Goal: Find specific page/section: Find specific page/section

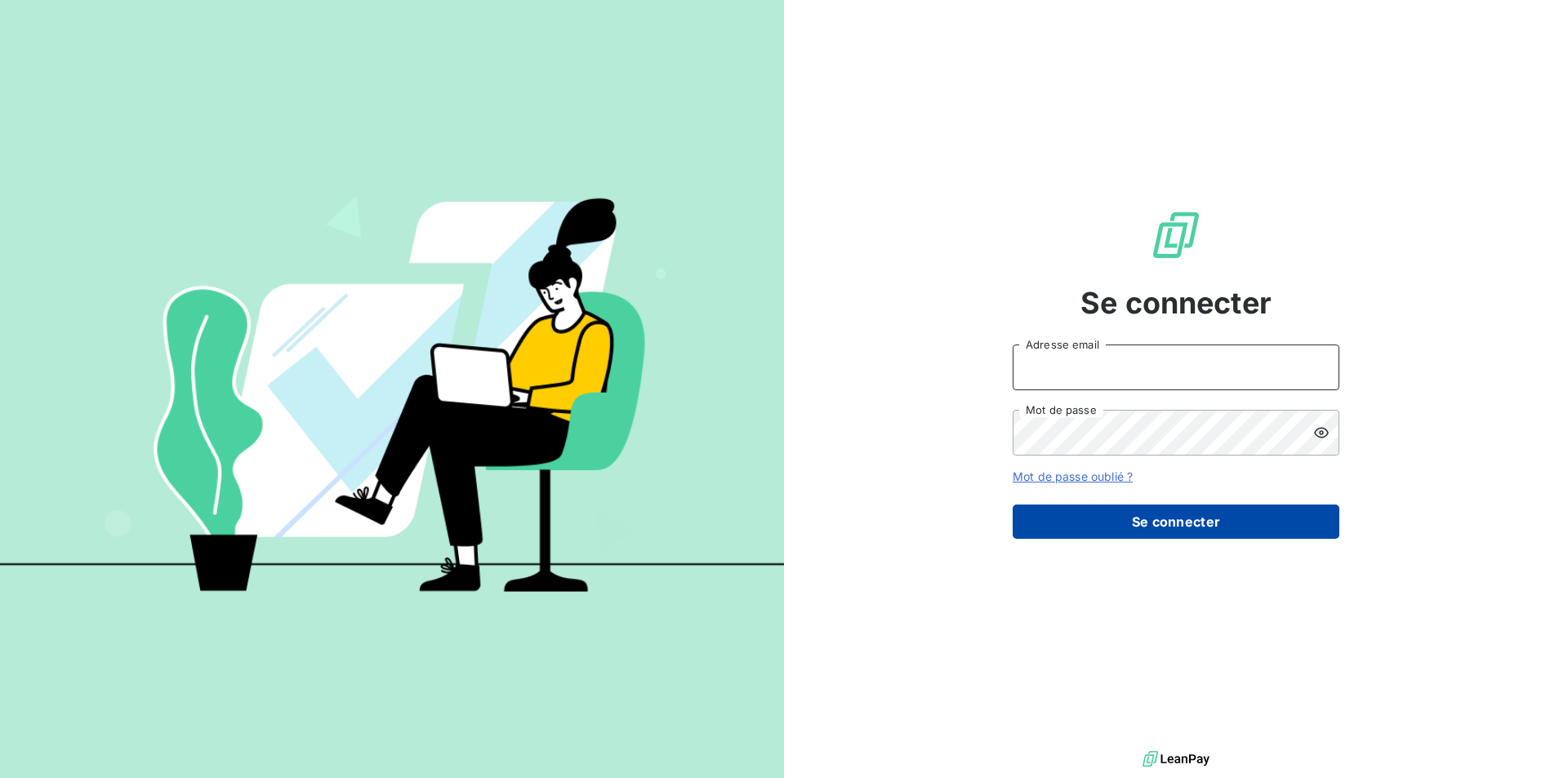
type input "michel.lonne@silog-location.fr"
click at [1161, 527] on button "Se connecter" at bounding box center [1176, 521] width 327 height 34
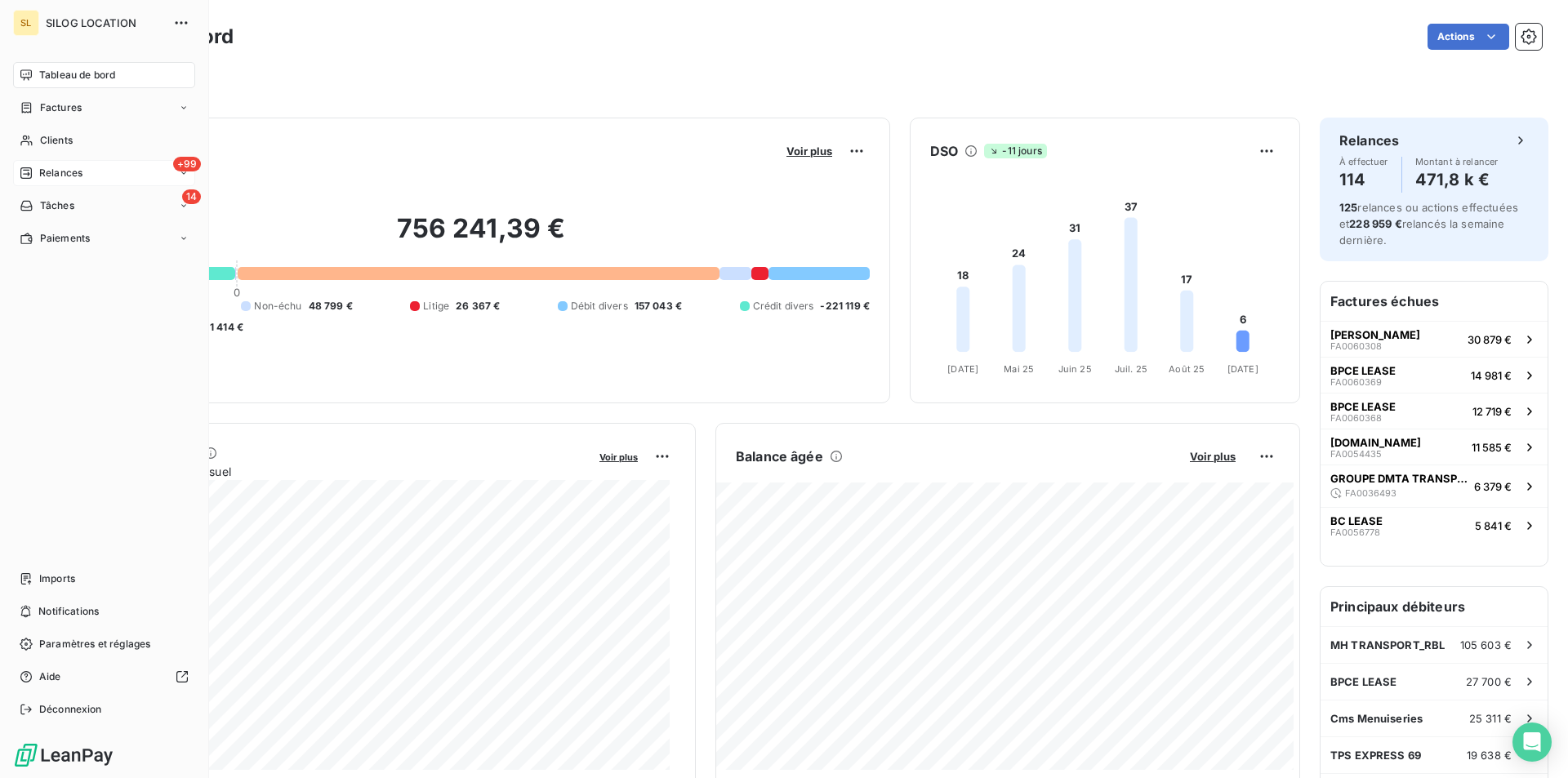
click at [50, 177] on span "Relances" at bounding box center [61, 173] width 43 height 15
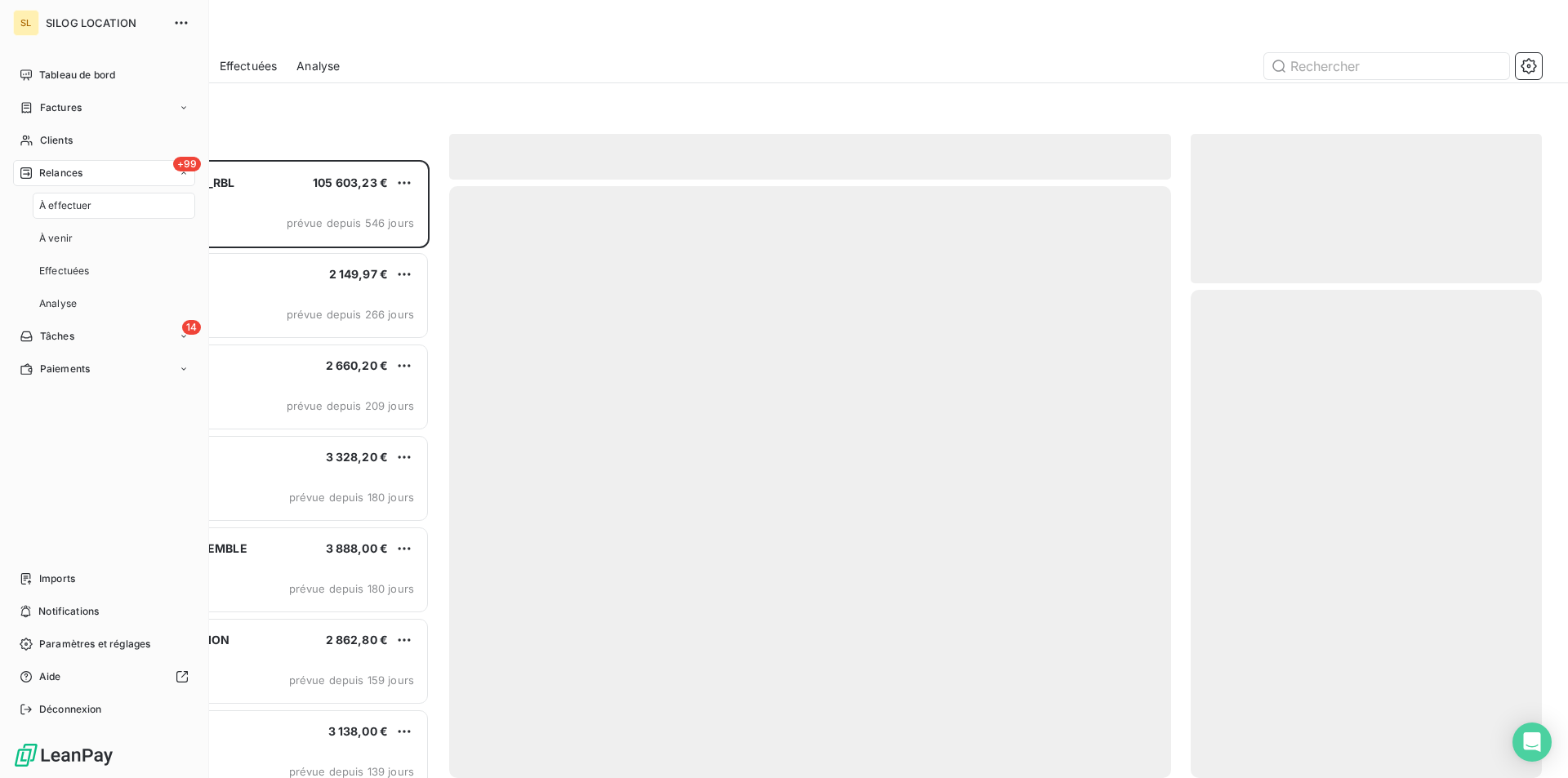
scroll to position [606, 339]
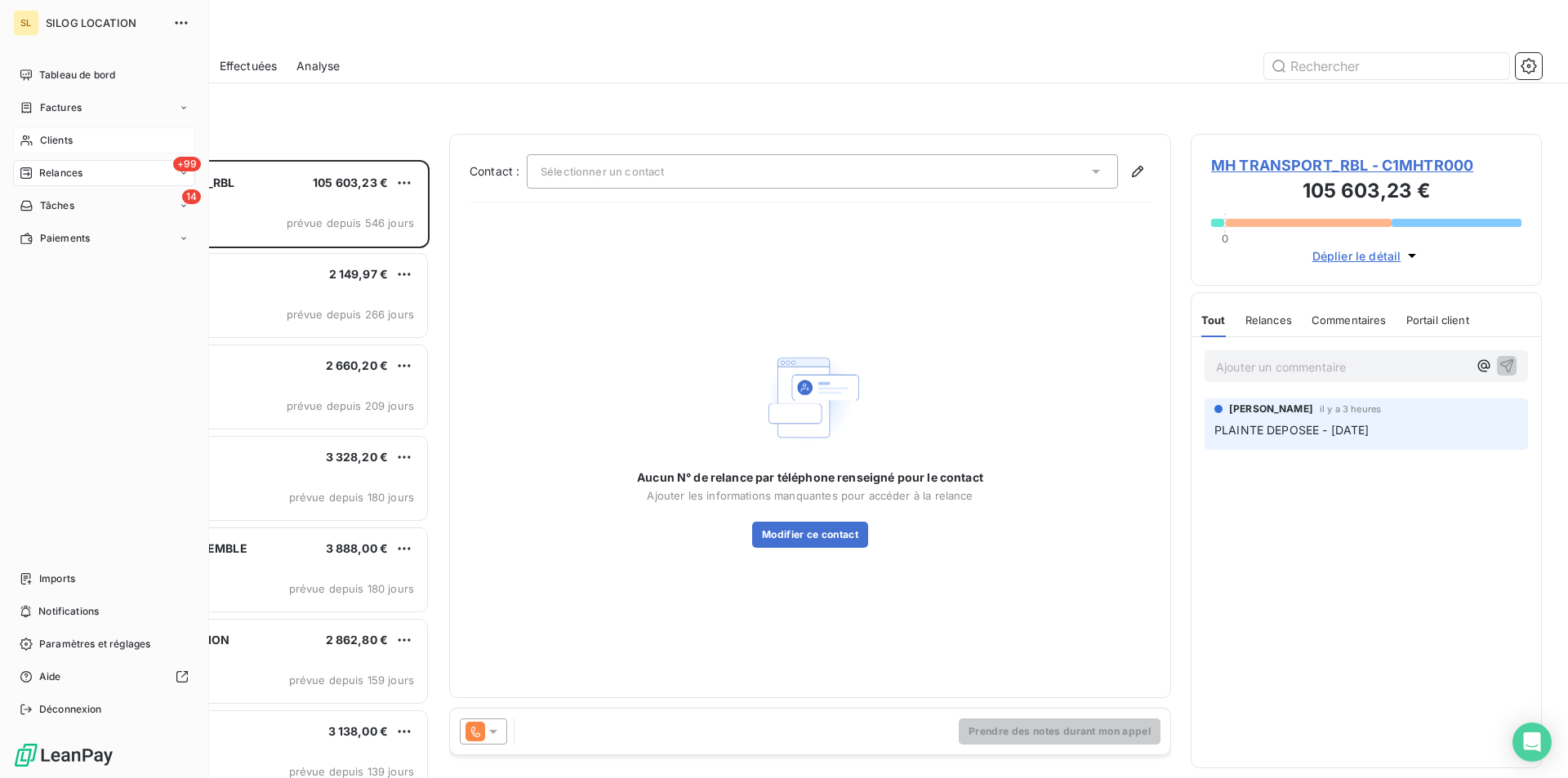
click at [55, 135] on span "Clients" at bounding box center [55, 140] width 32 height 15
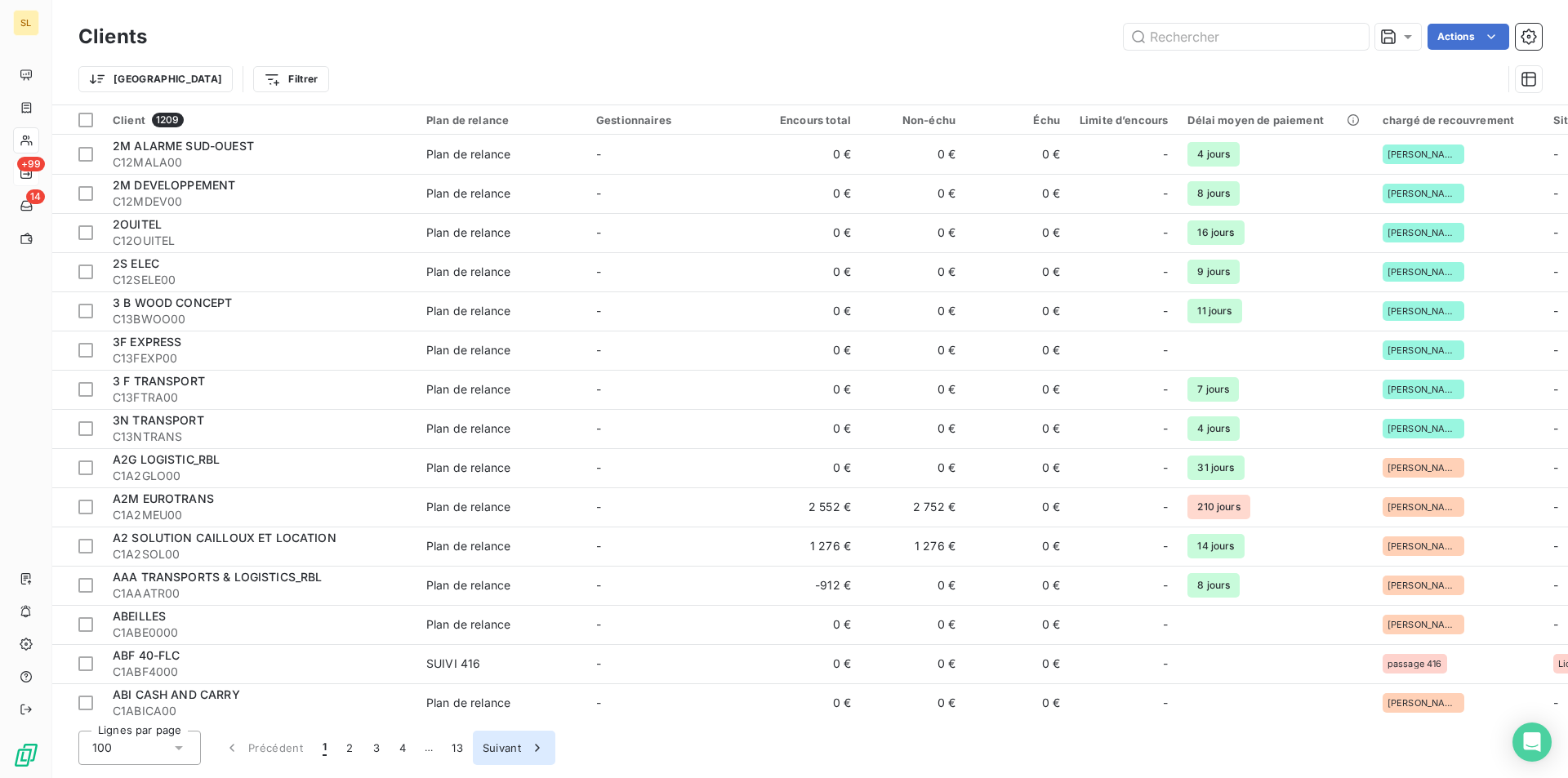
click at [544, 744] on icon "button" at bounding box center [537, 748] width 17 height 17
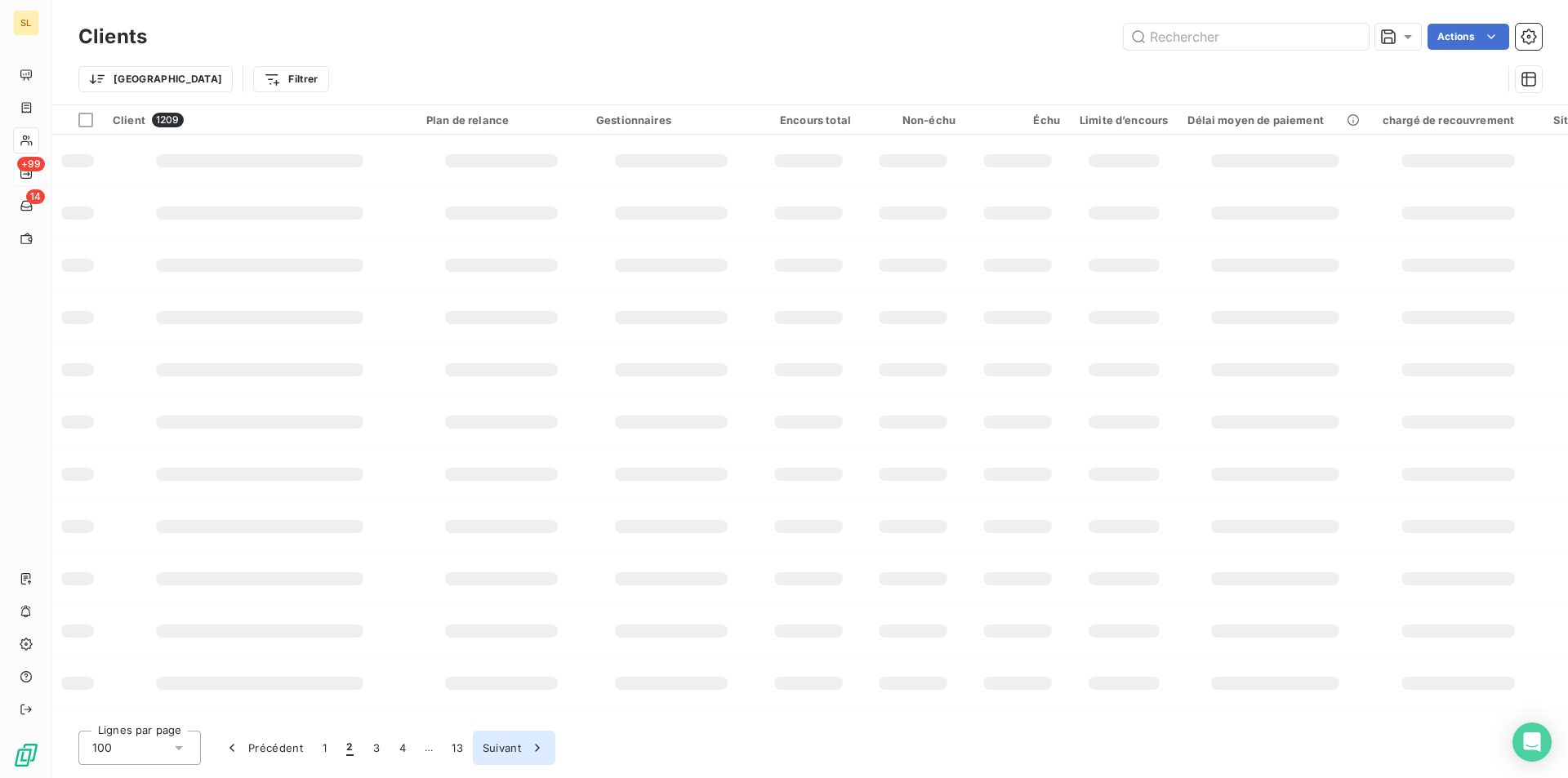
click at [544, 744] on icon "button" at bounding box center [537, 748] width 17 height 17
click at [545, 744] on icon "button" at bounding box center [537, 748] width 17 height 17
click at [545, 744] on button "Suivant" at bounding box center [541, 747] width 83 height 34
click at [545, 744] on button "Suivant" at bounding box center [540, 747] width 83 height 34
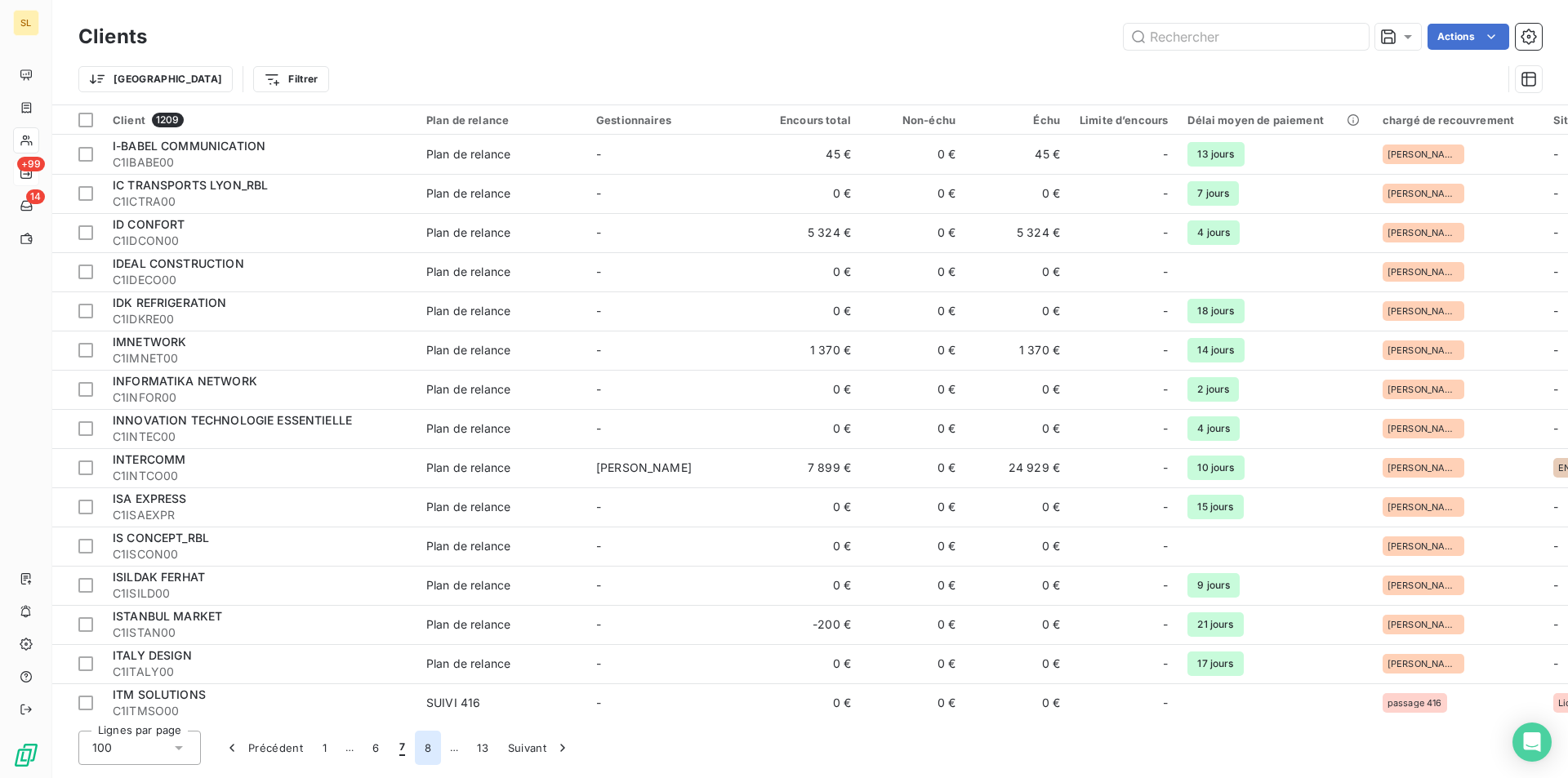
click at [430, 751] on button "8" at bounding box center [427, 747] width 26 height 34
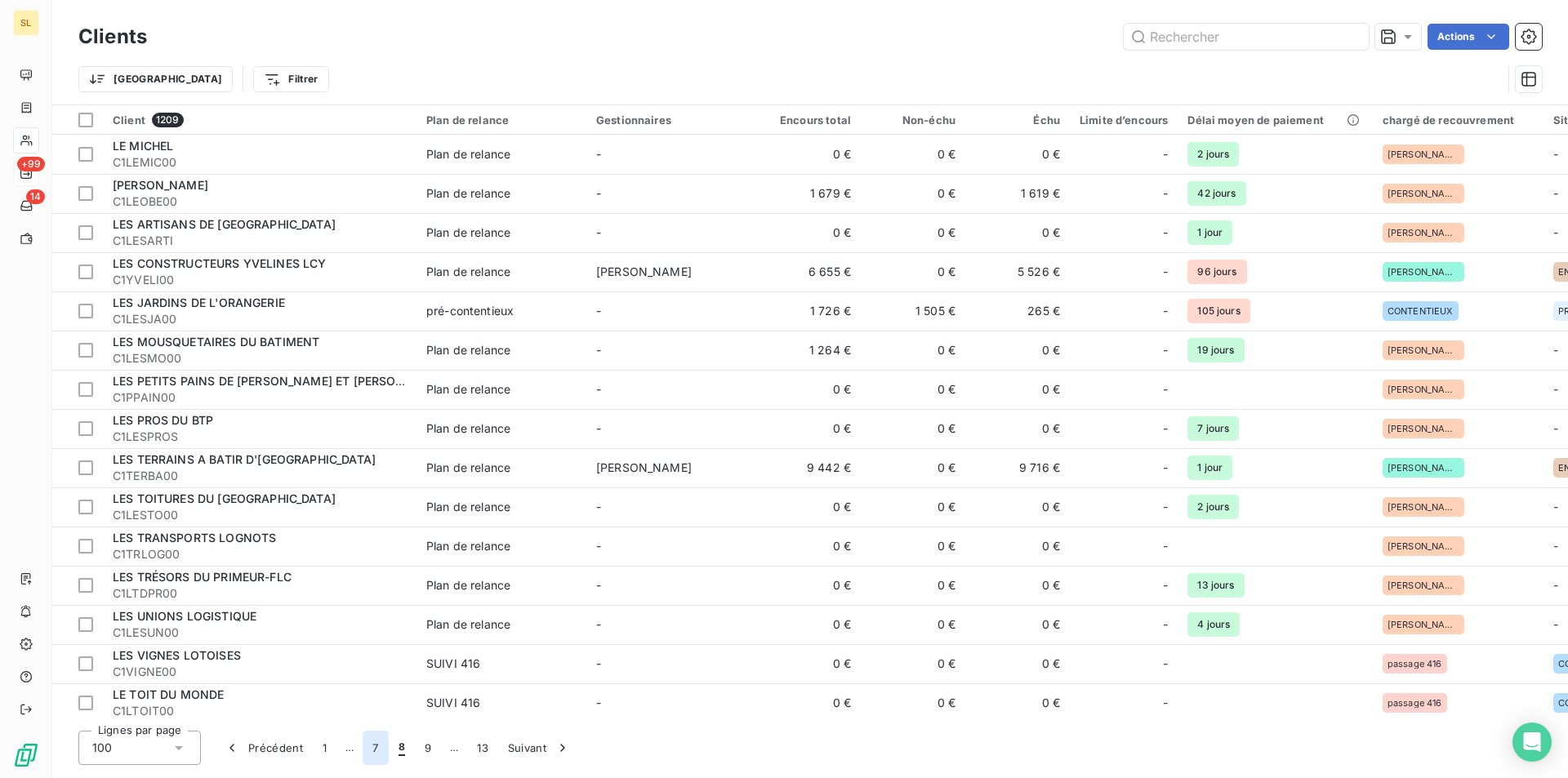
click at [373, 752] on button "7" at bounding box center [375, 747] width 25 height 34
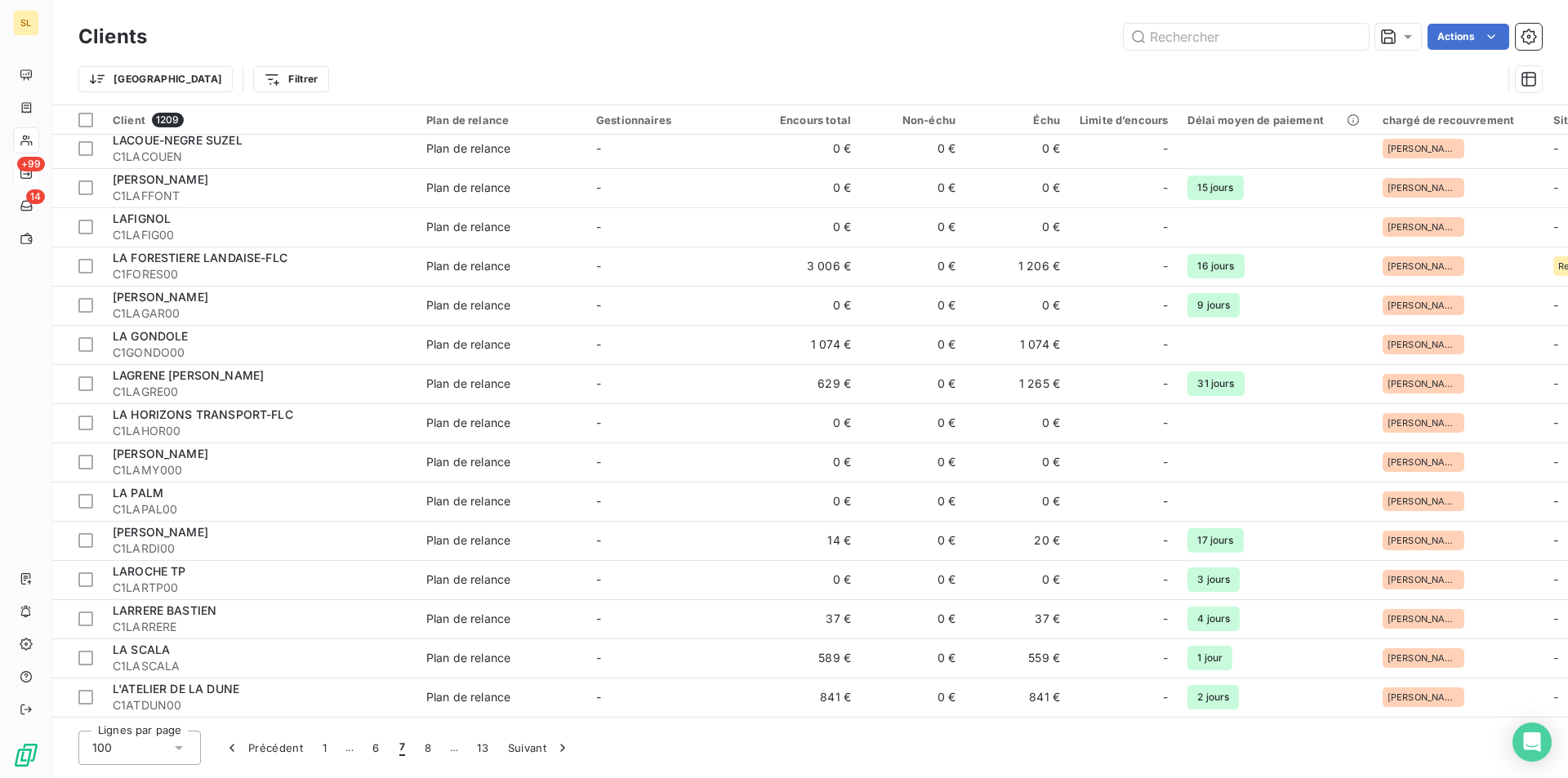
scroll to position [2827, 0]
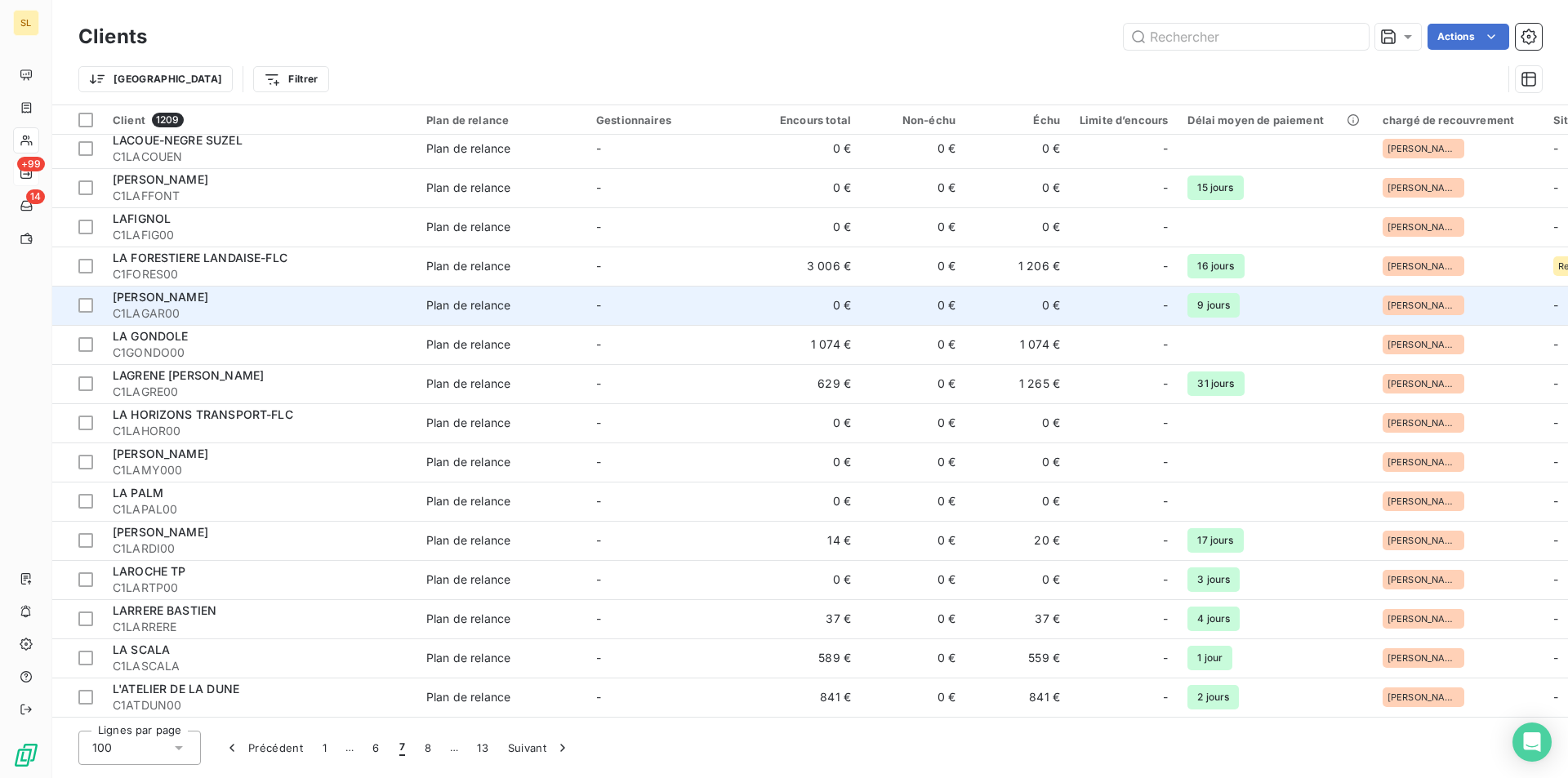
click at [151, 304] on div "[PERSON_NAME]" at bounding box center [259, 297] width 294 height 17
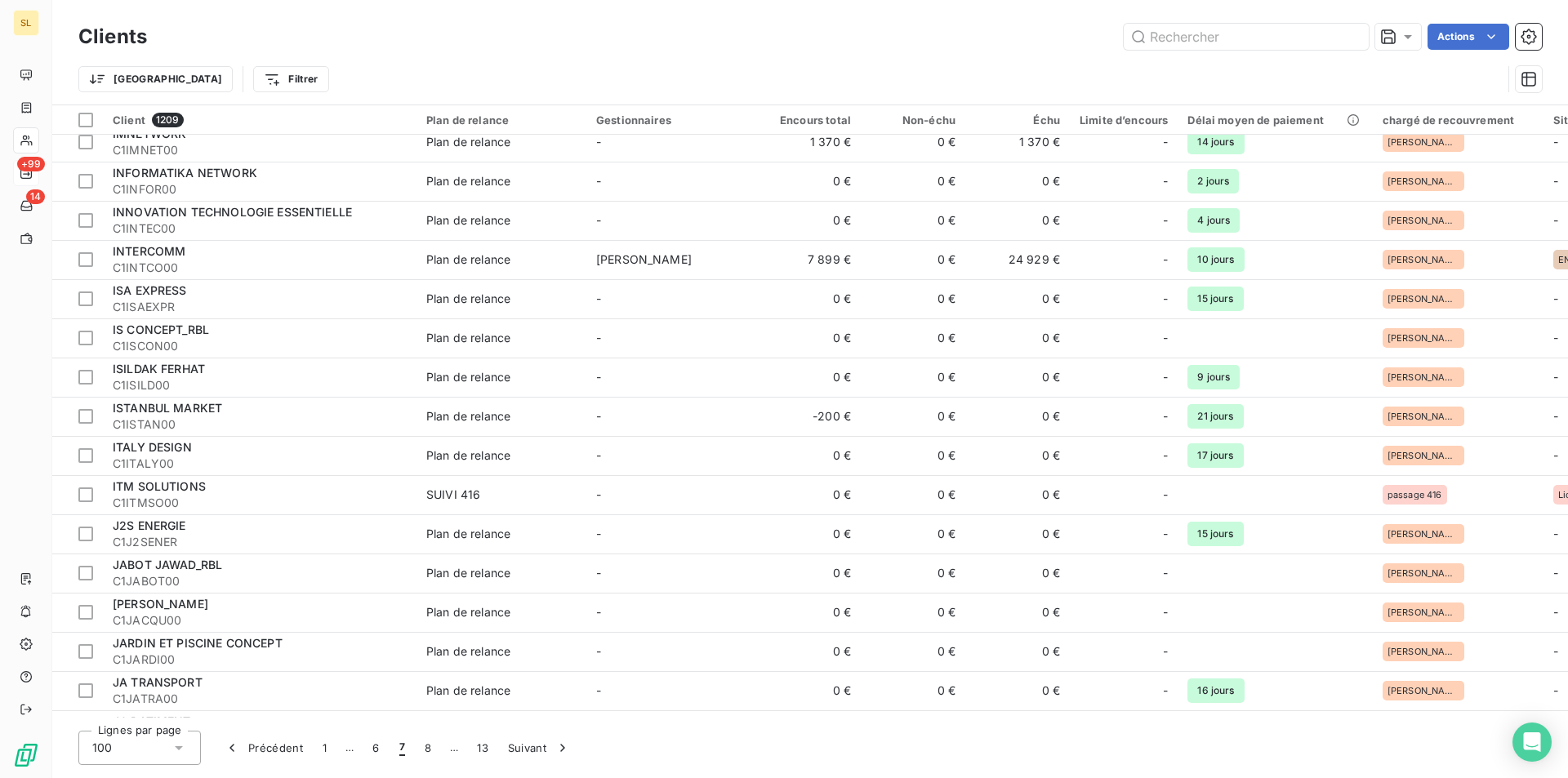
scroll to position [3047, 0]
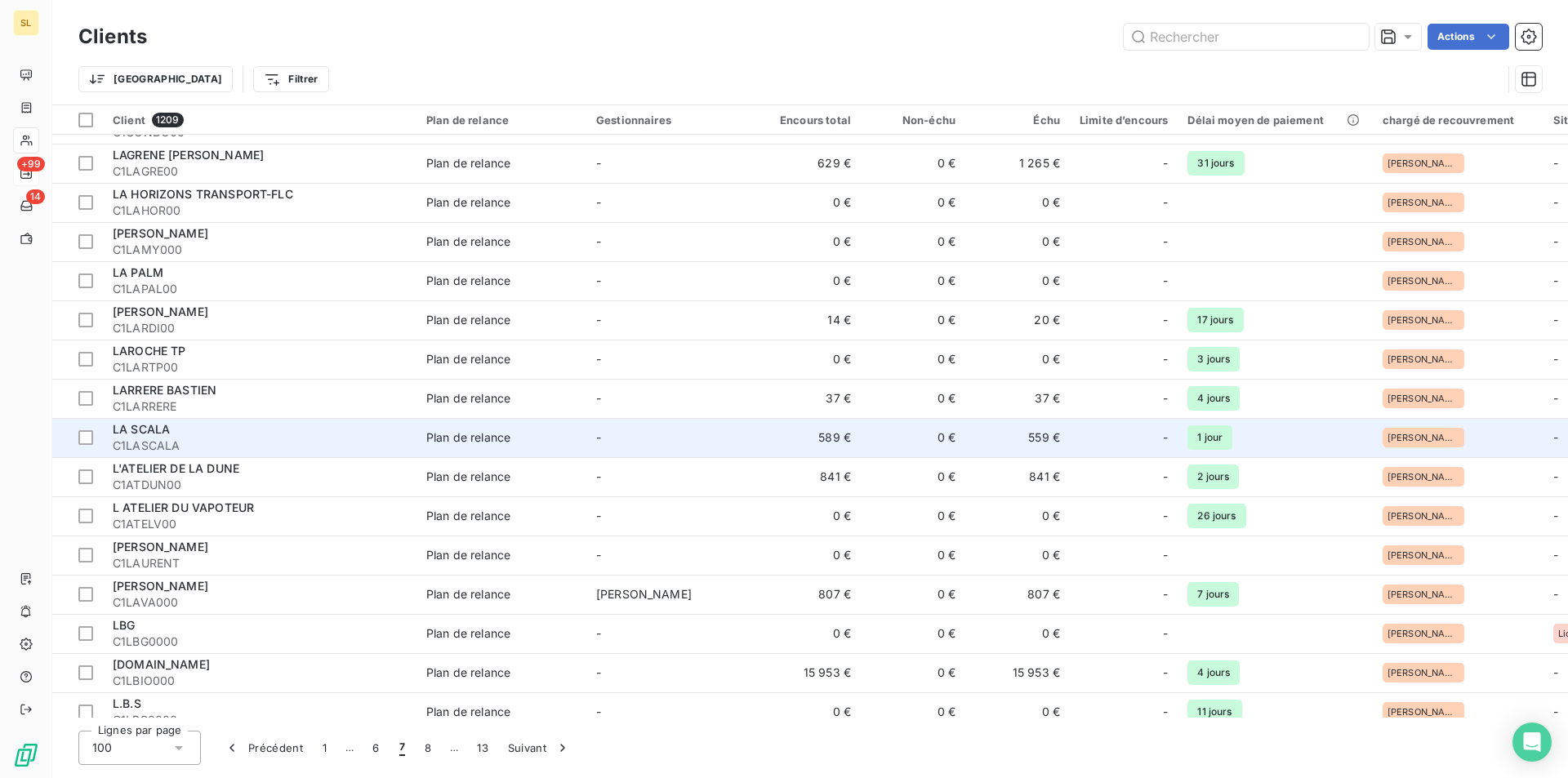
click at [259, 449] on span "C1LASCALA" at bounding box center [259, 446] width 294 height 17
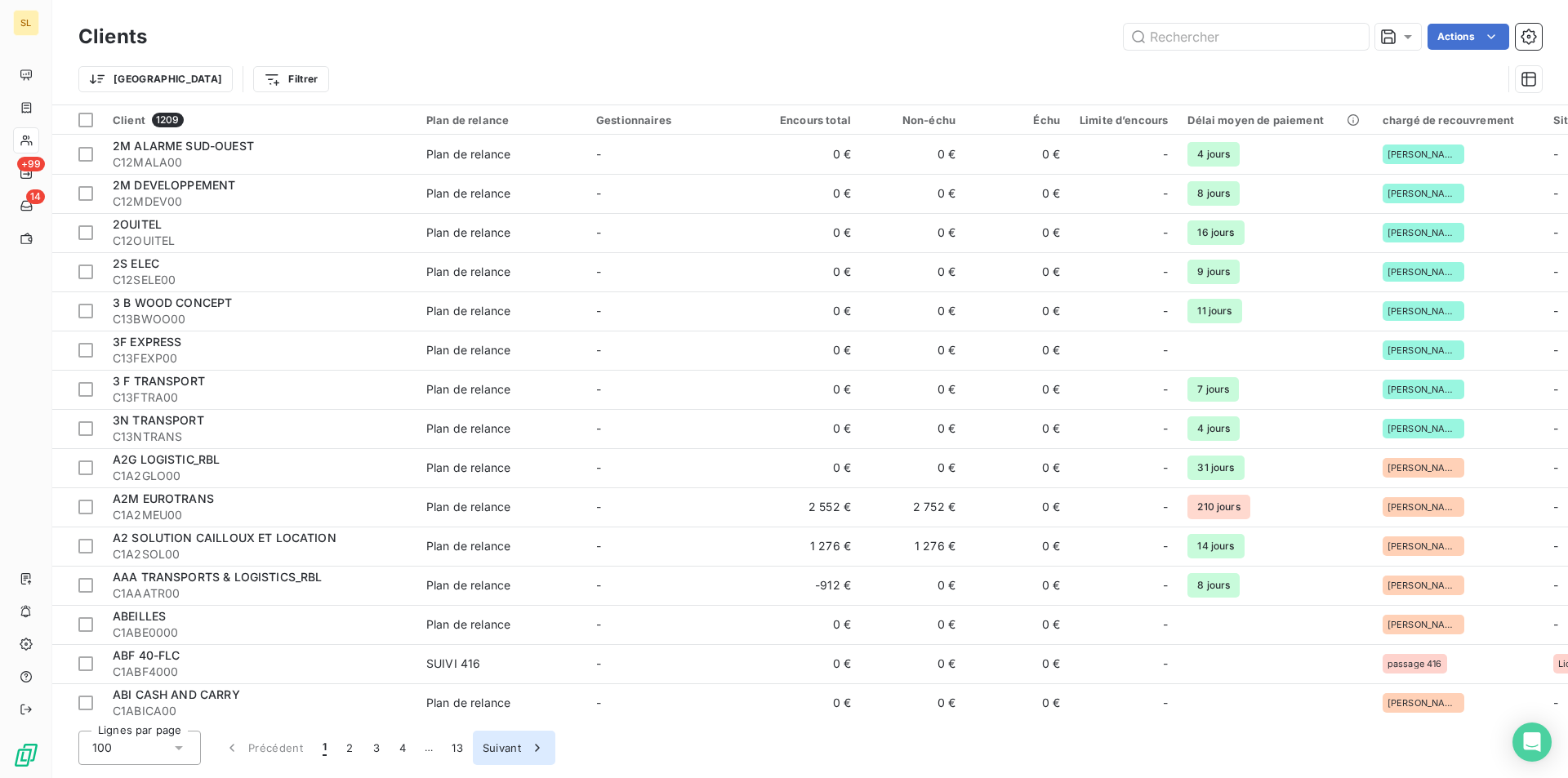
click at [535, 750] on icon "button" at bounding box center [537, 748] width 17 height 17
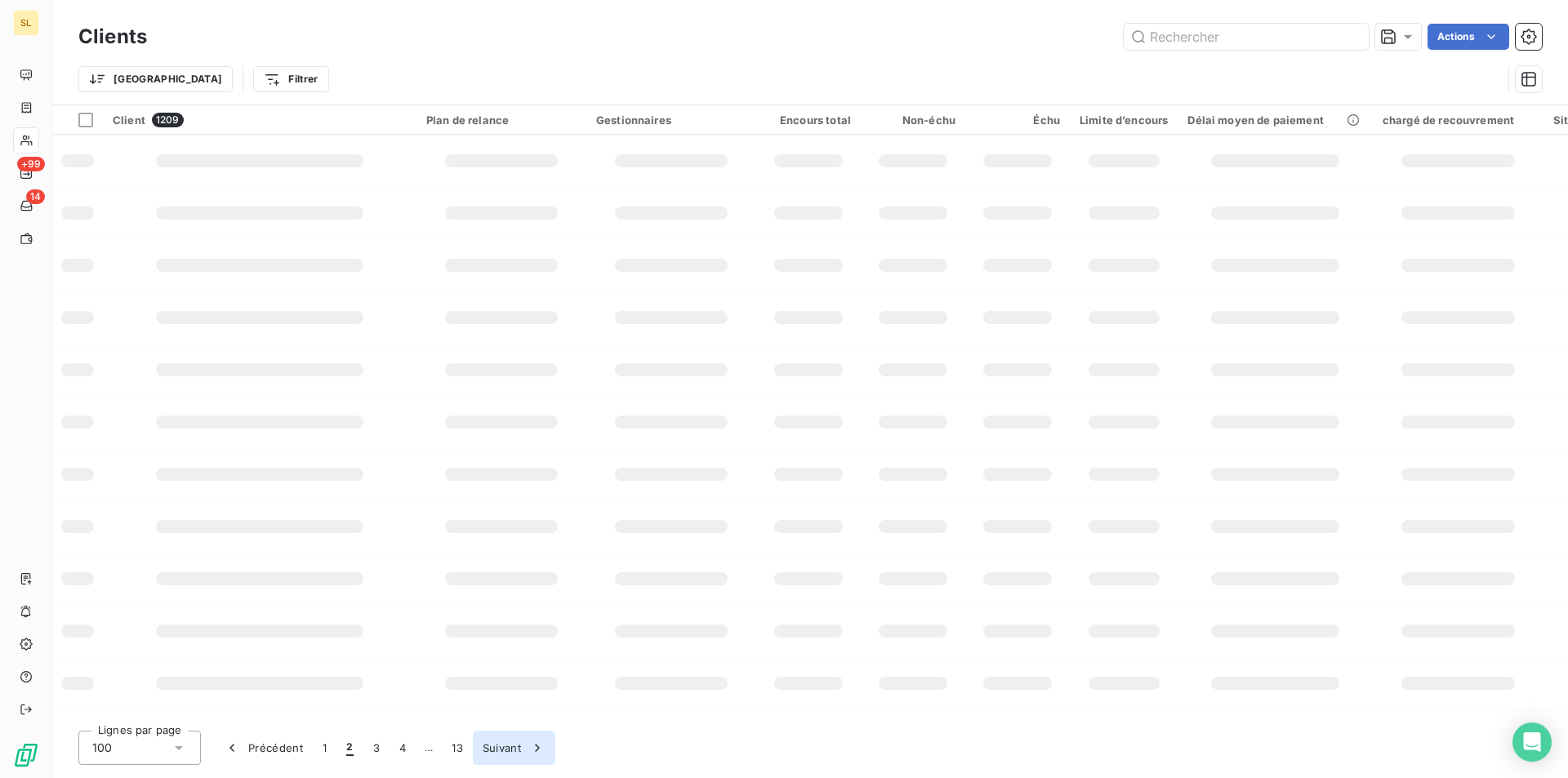
click at [535, 750] on icon "button" at bounding box center [537, 748] width 17 height 17
click at [535, 750] on button "Suivant" at bounding box center [541, 747] width 83 height 34
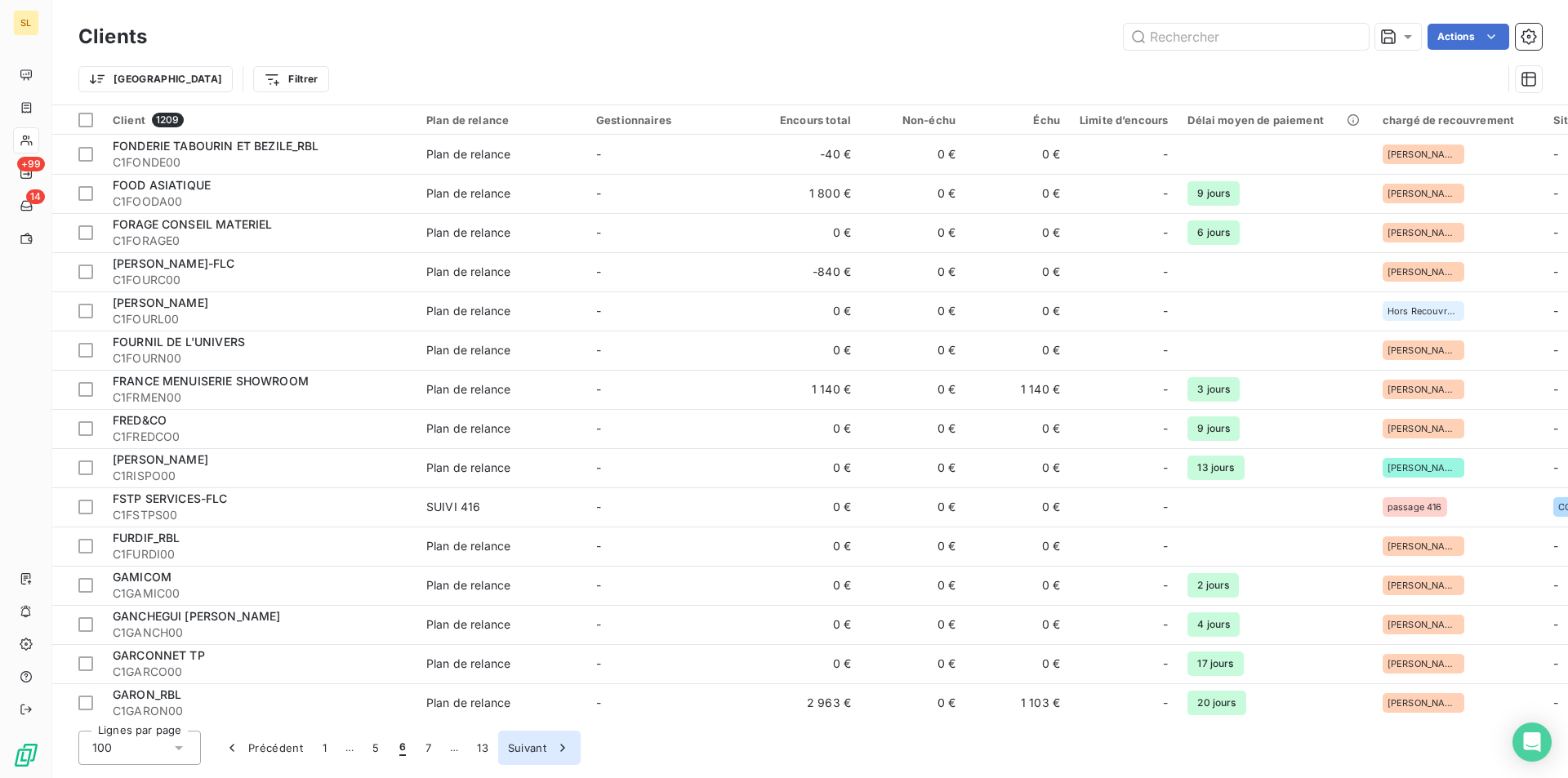
click at [535, 750] on button "Suivant" at bounding box center [540, 747] width 83 height 34
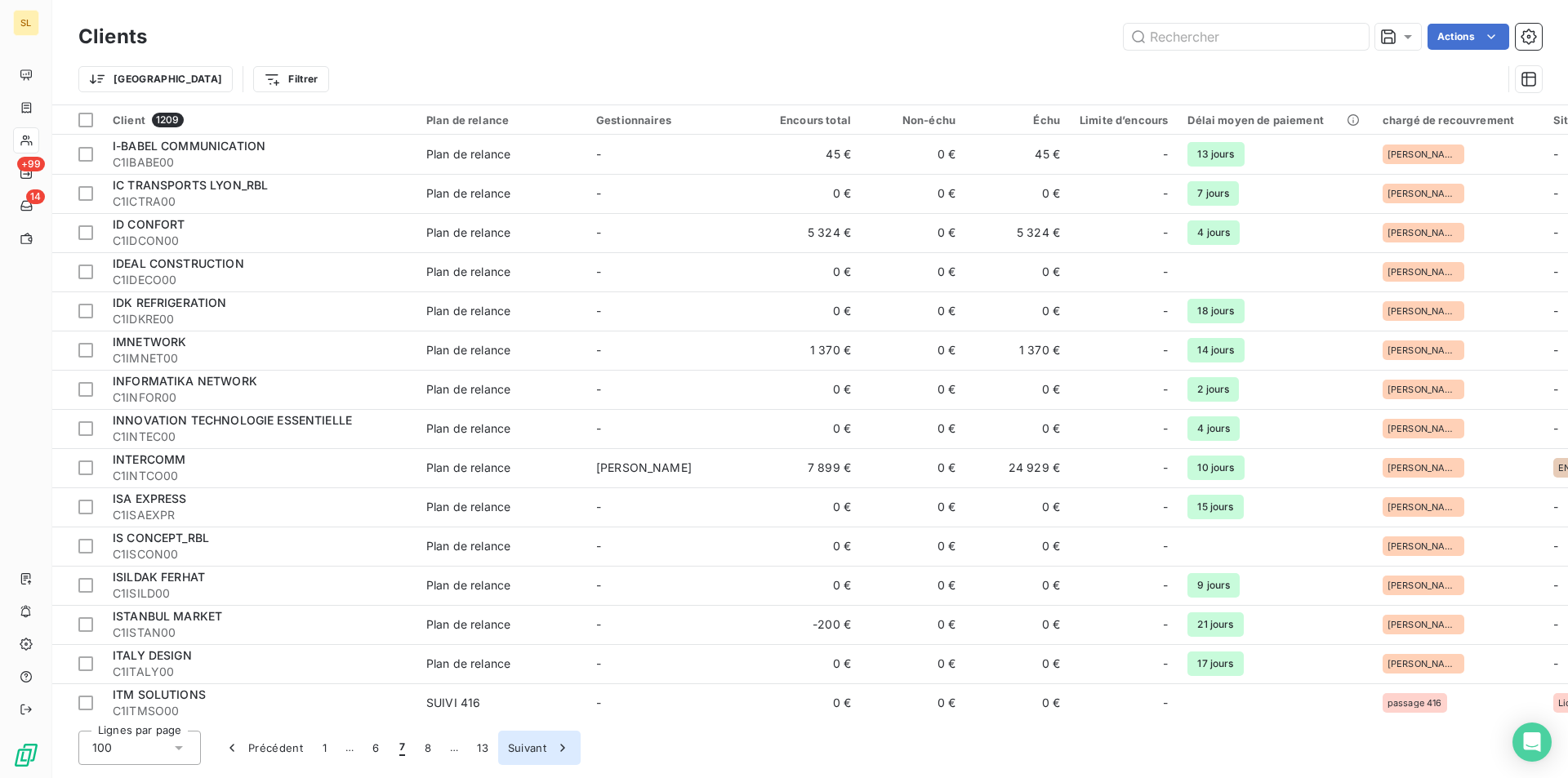
click at [535, 750] on button "Suivant" at bounding box center [540, 747] width 83 height 34
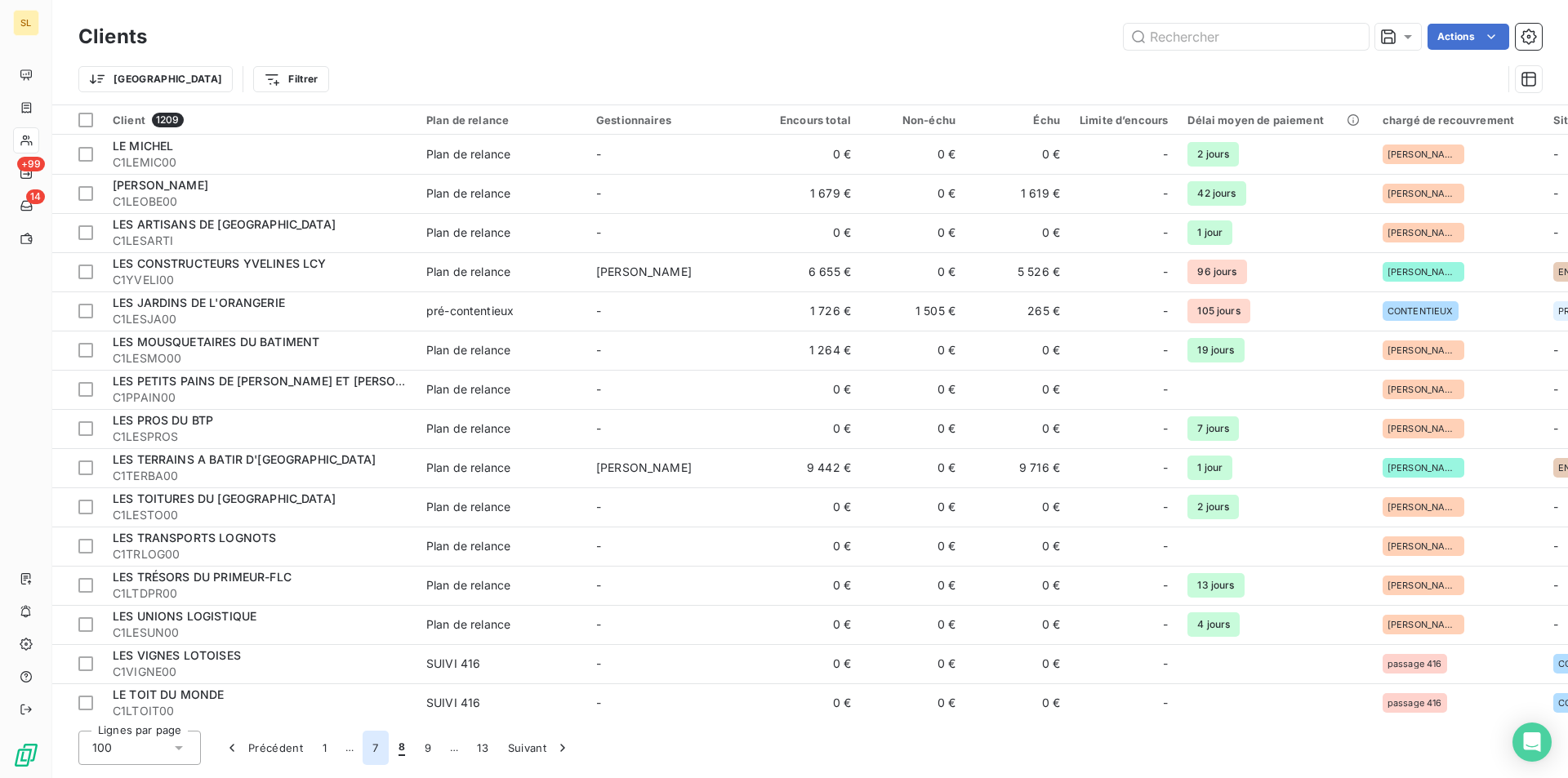
click at [374, 751] on button "7" at bounding box center [375, 747] width 25 height 34
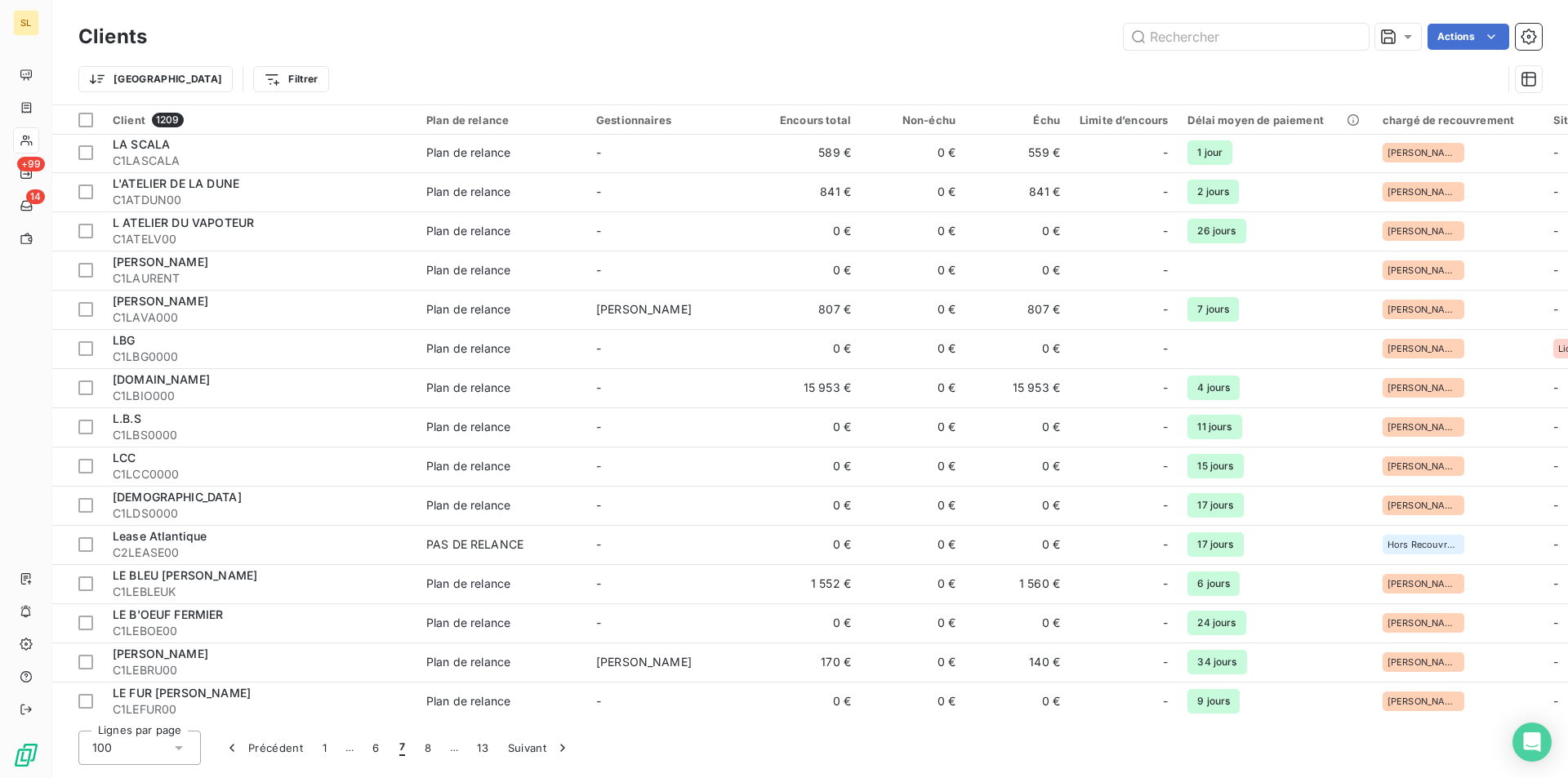
scroll to position [3342, 0]
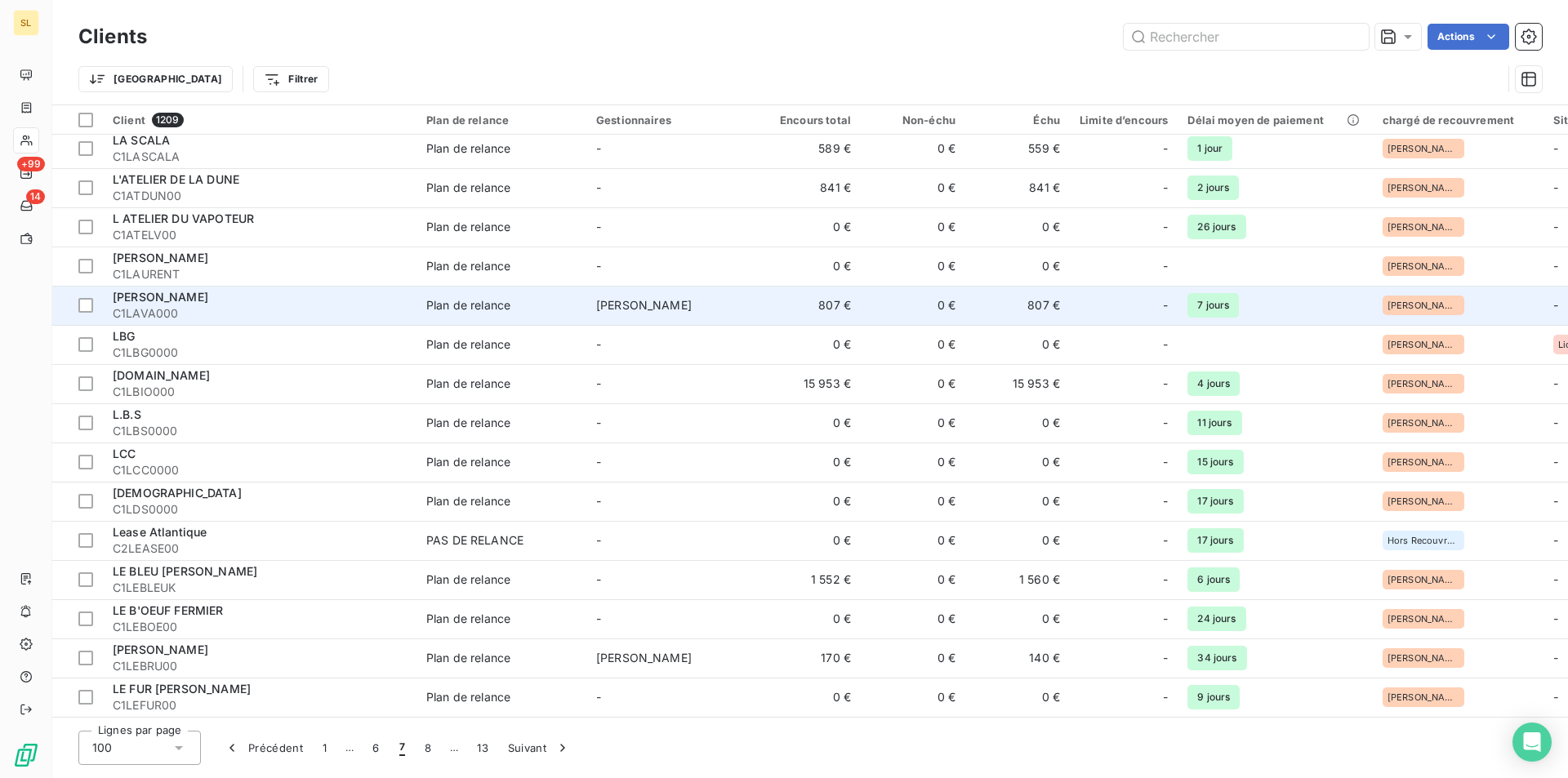
click at [832, 308] on td "807 €" at bounding box center [808, 305] width 104 height 40
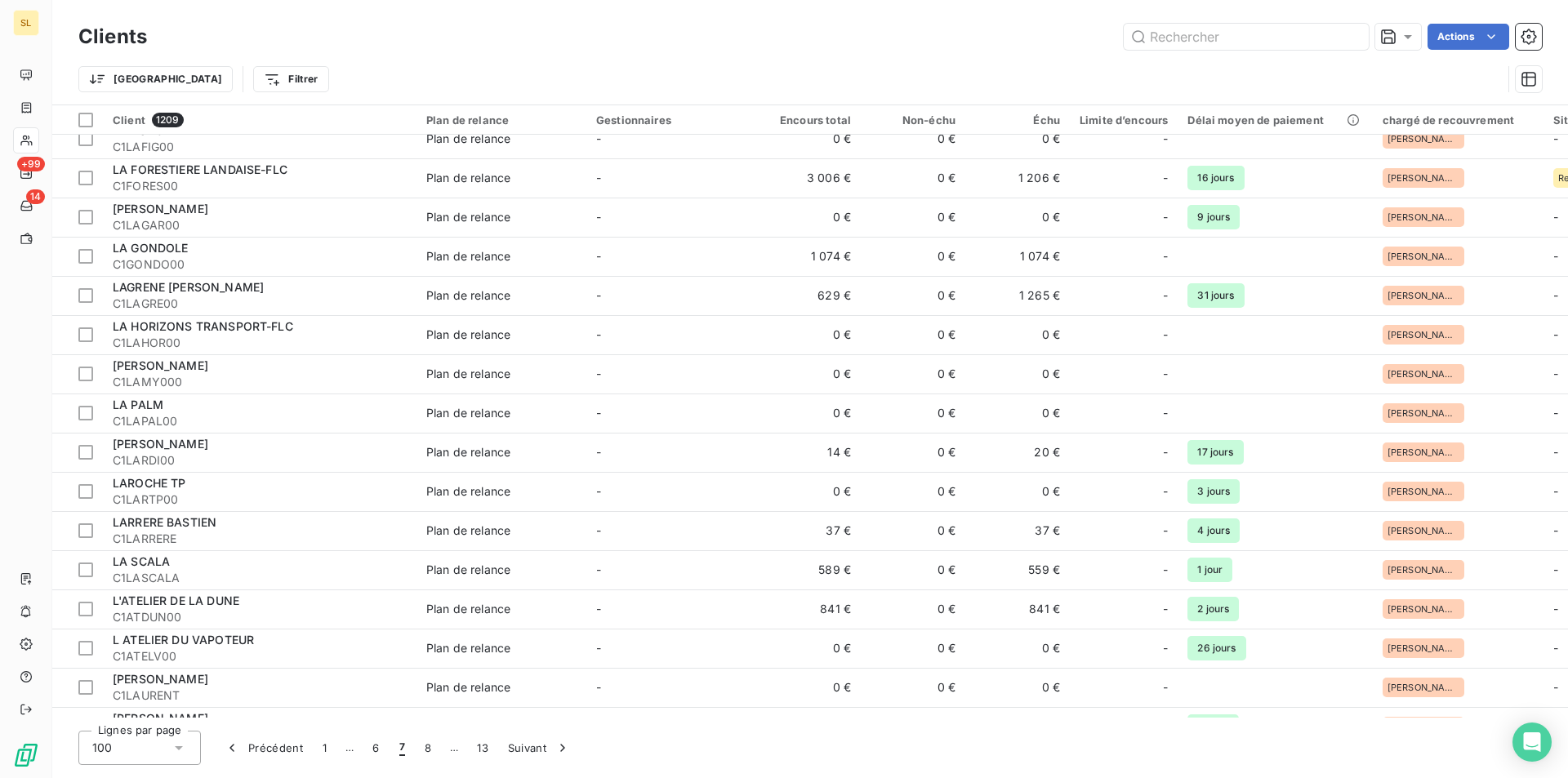
scroll to position [3342, 0]
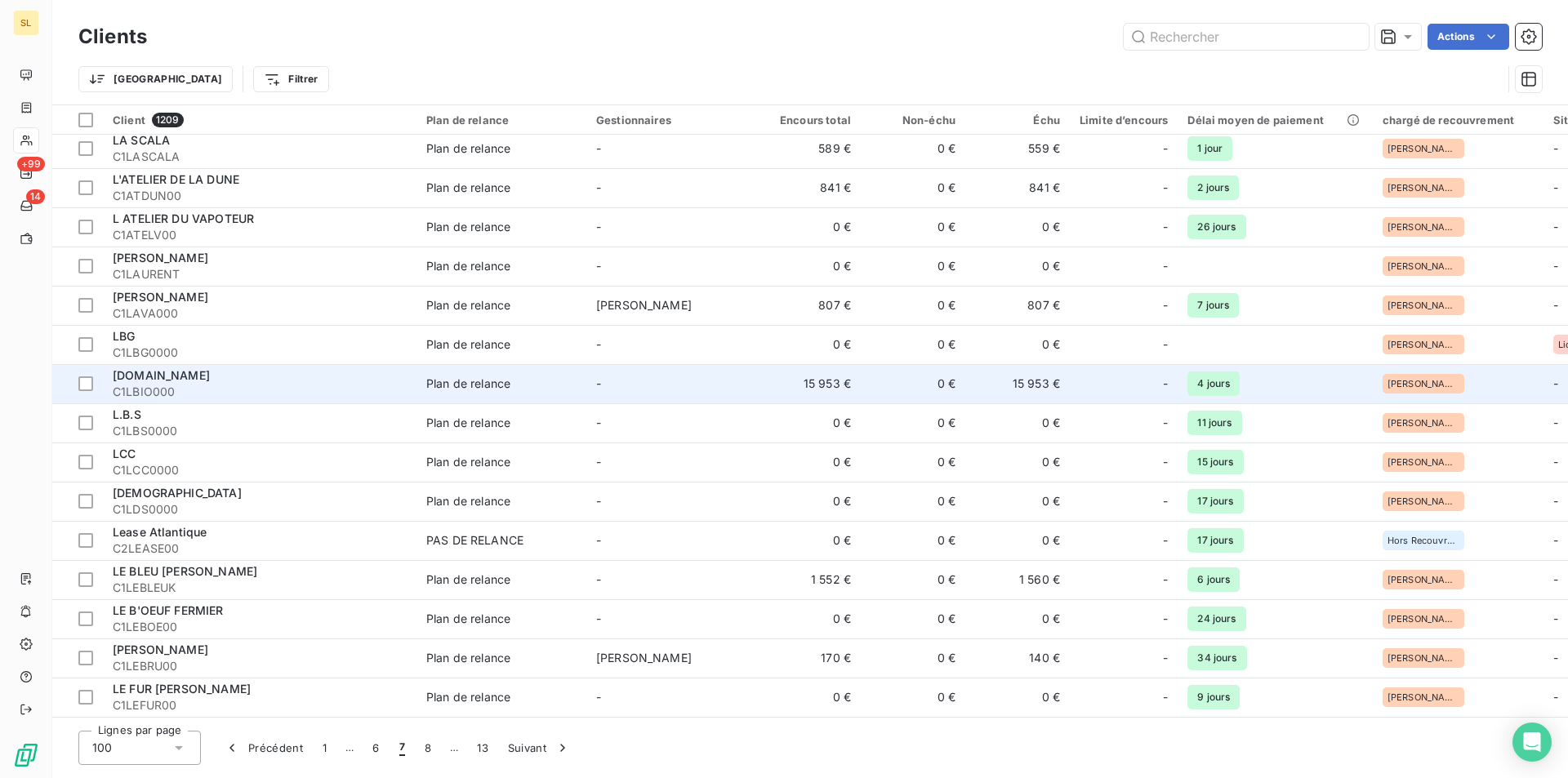
click at [197, 384] on span "C1LBIO000" at bounding box center [259, 392] width 294 height 17
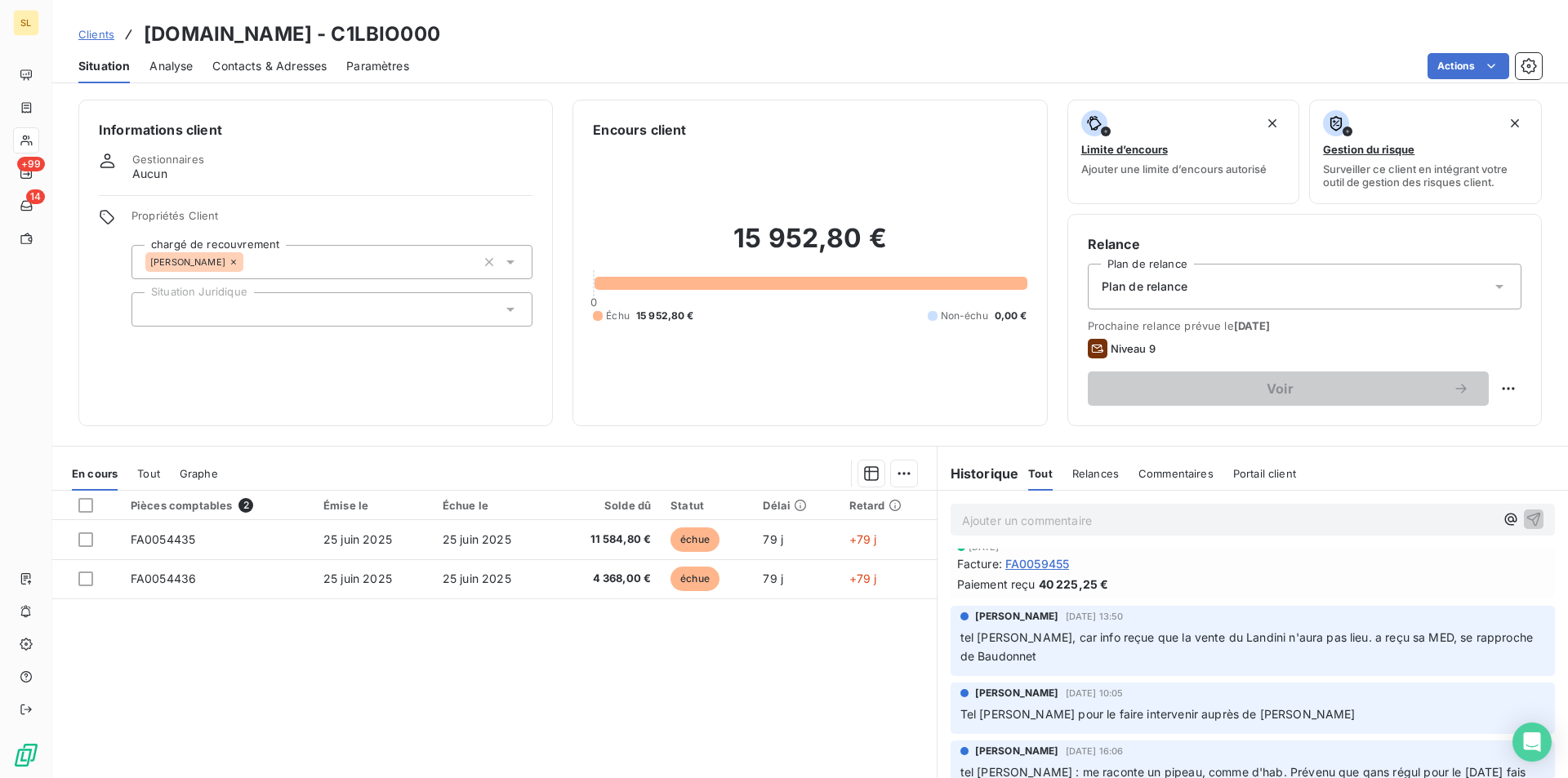
scroll to position [11, 0]
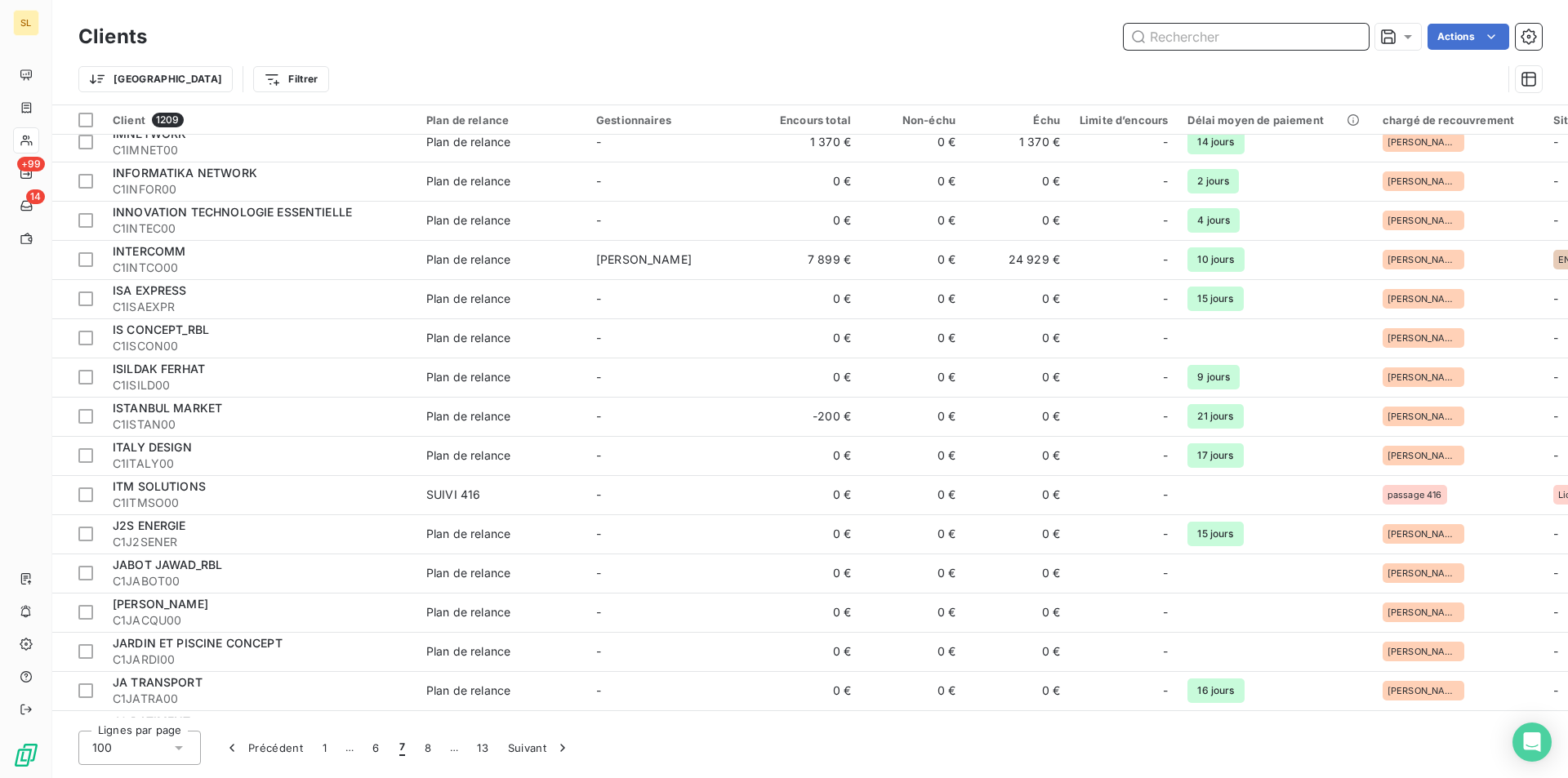
scroll to position [3342, 0]
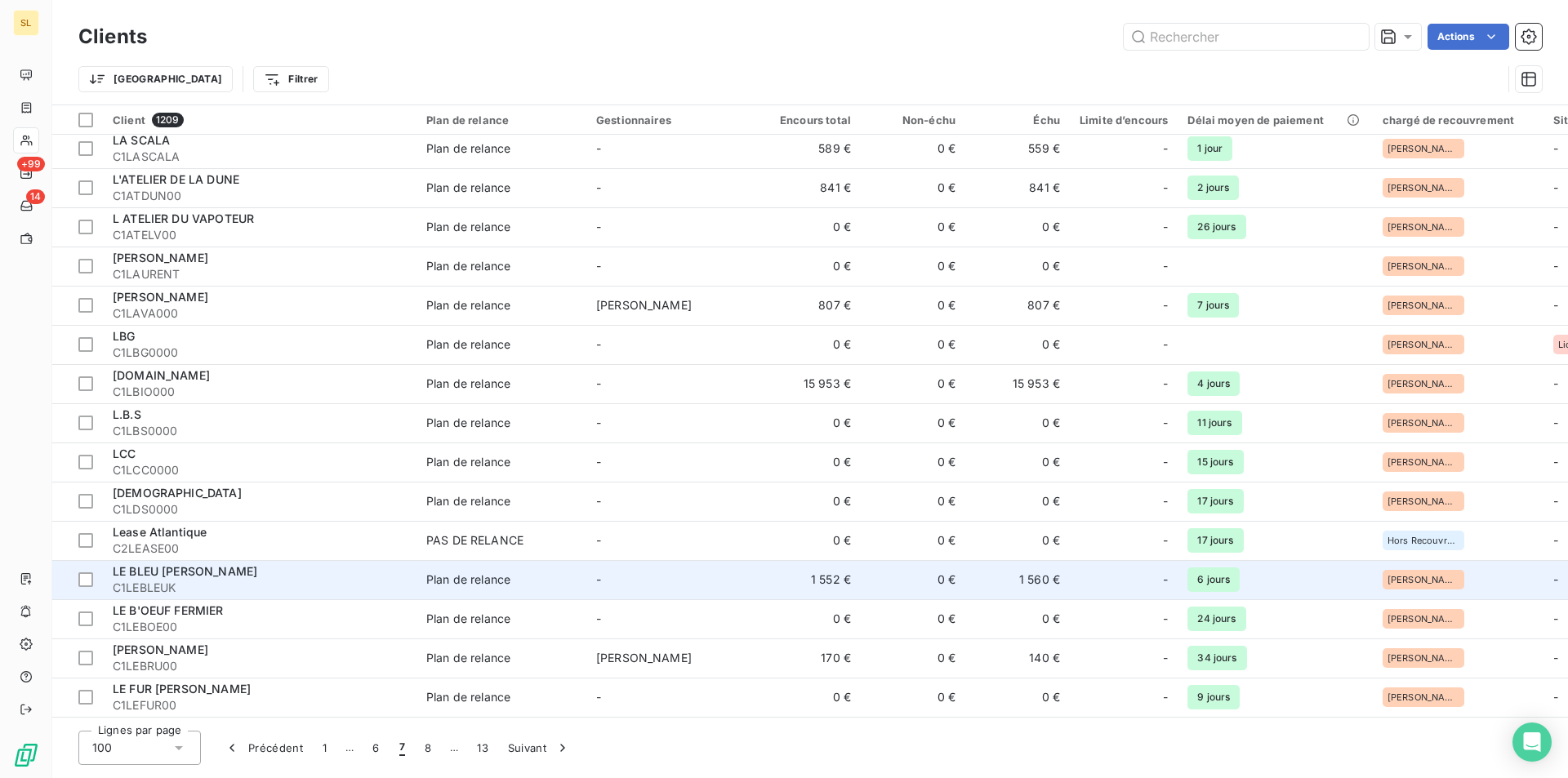
click at [176, 579] on span "C1LEBLEUK" at bounding box center [259, 587] width 294 height 17
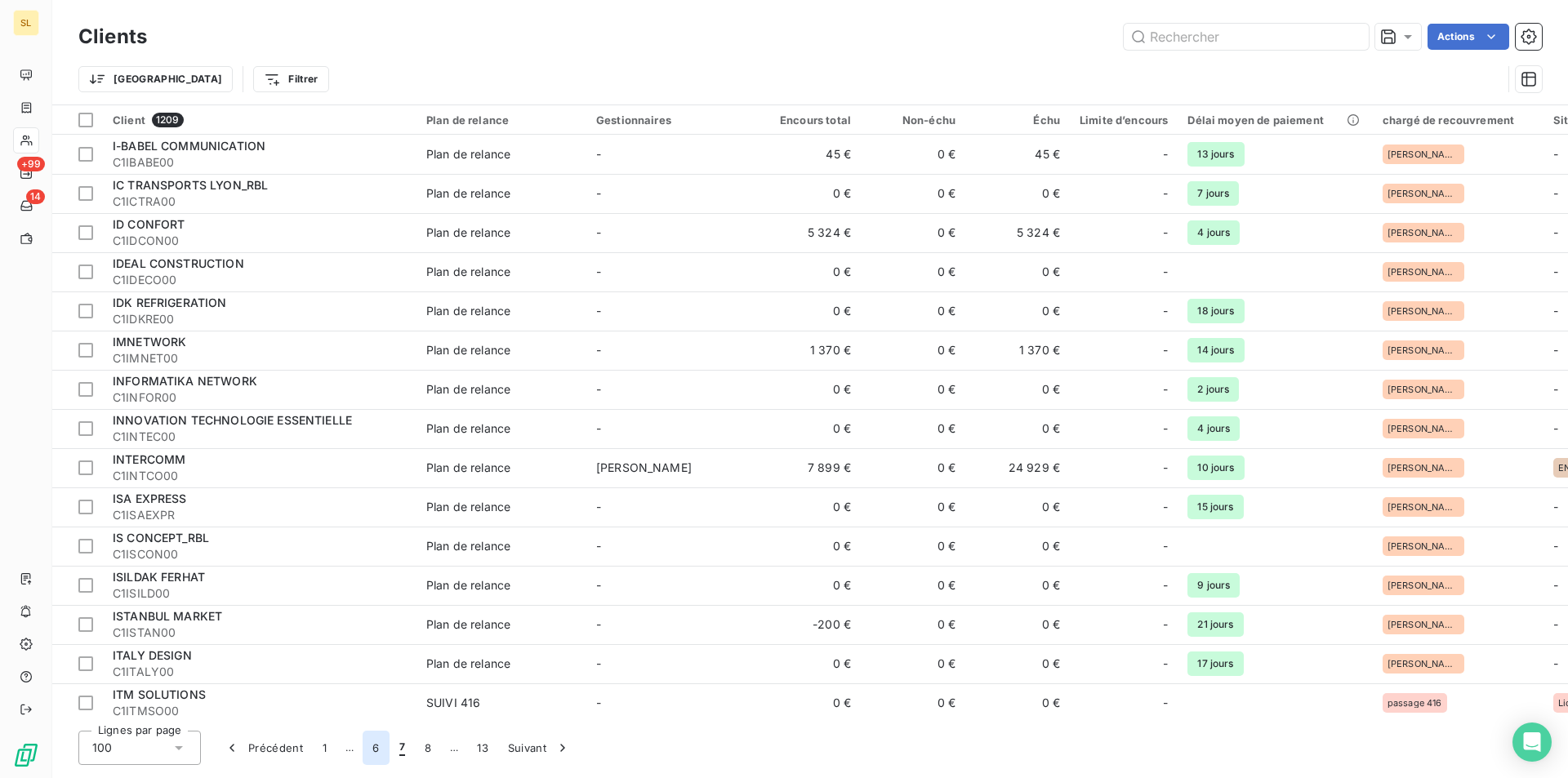
click at [373, 750] on button "6" at bounding box center [376, 747] width 26 height 34
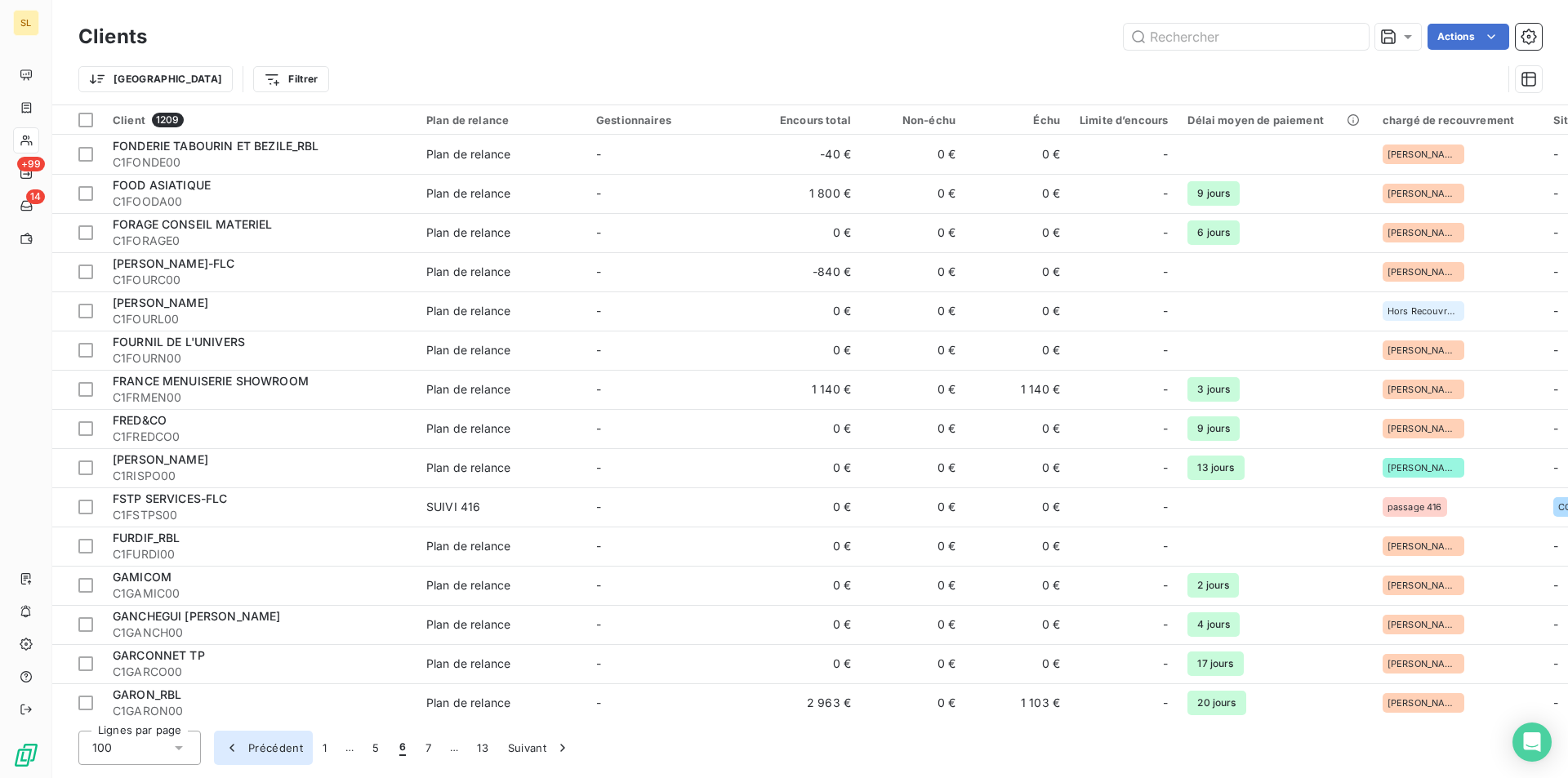
click at [229, 744] on icon "button" at bounding box center [232, 748] width 17 height 17
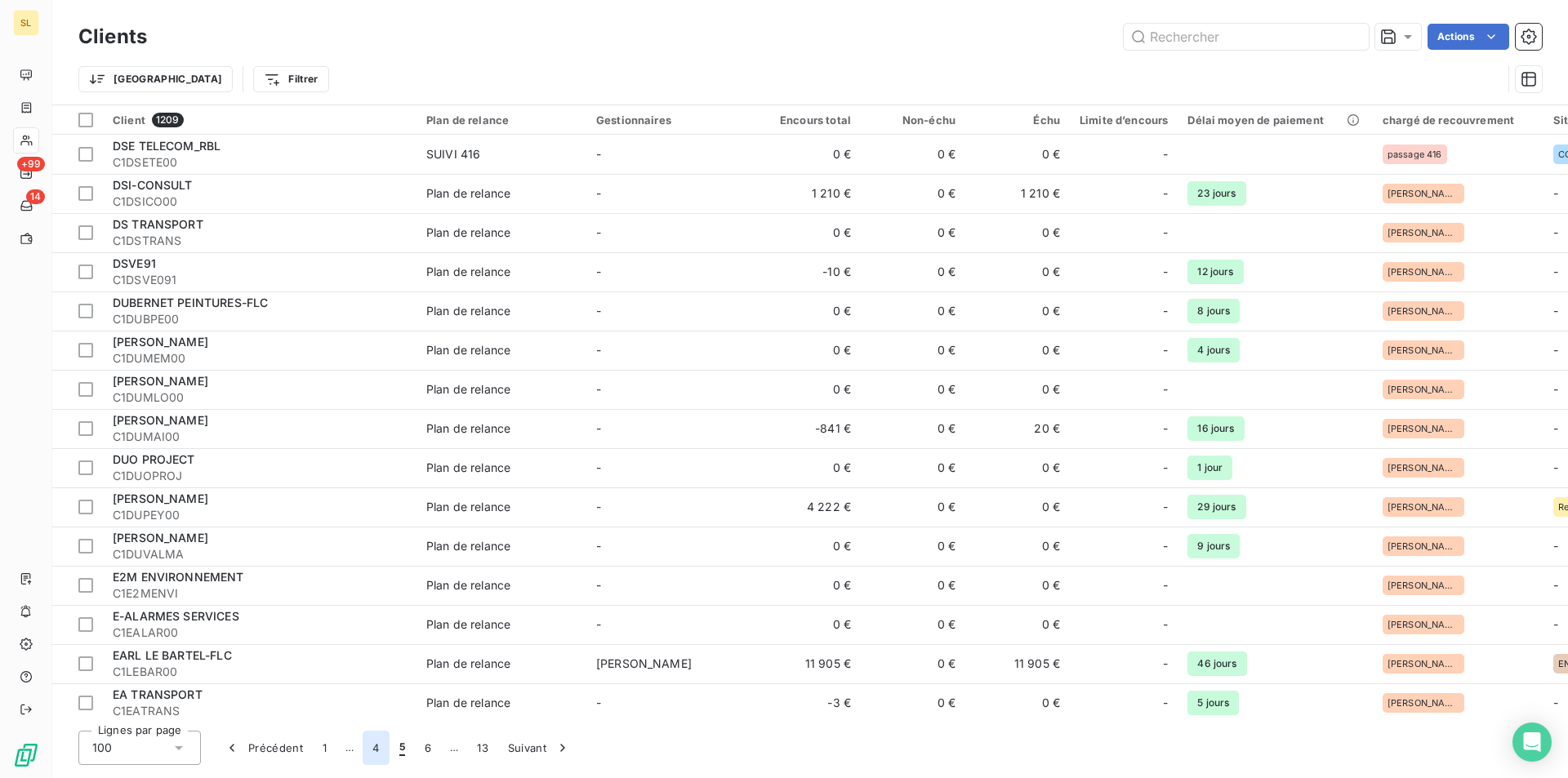
click at [377, 747] on button "4" at bounding box center [376, 747] width 26 height 34
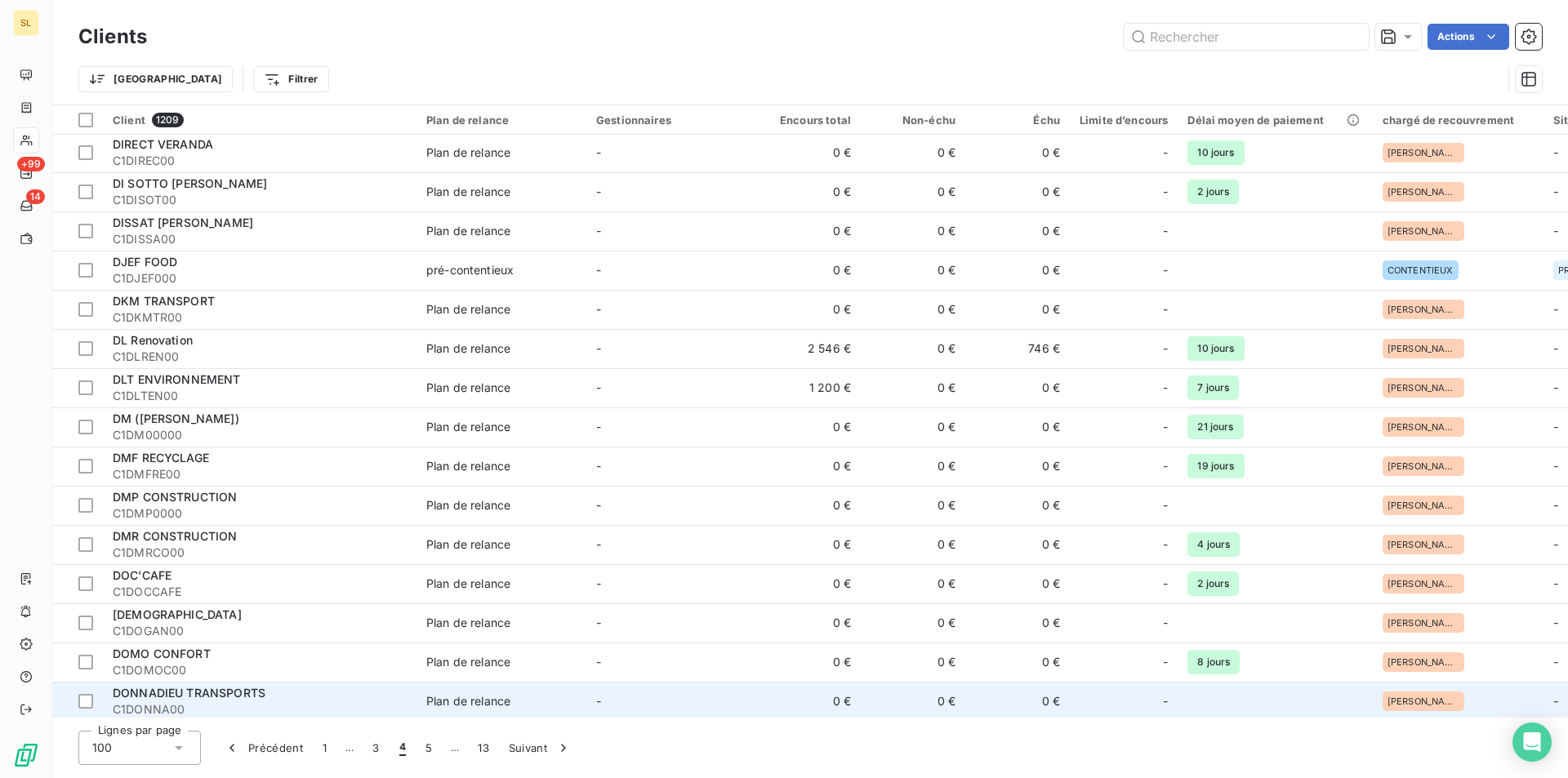
scroll to position [3342, 0]
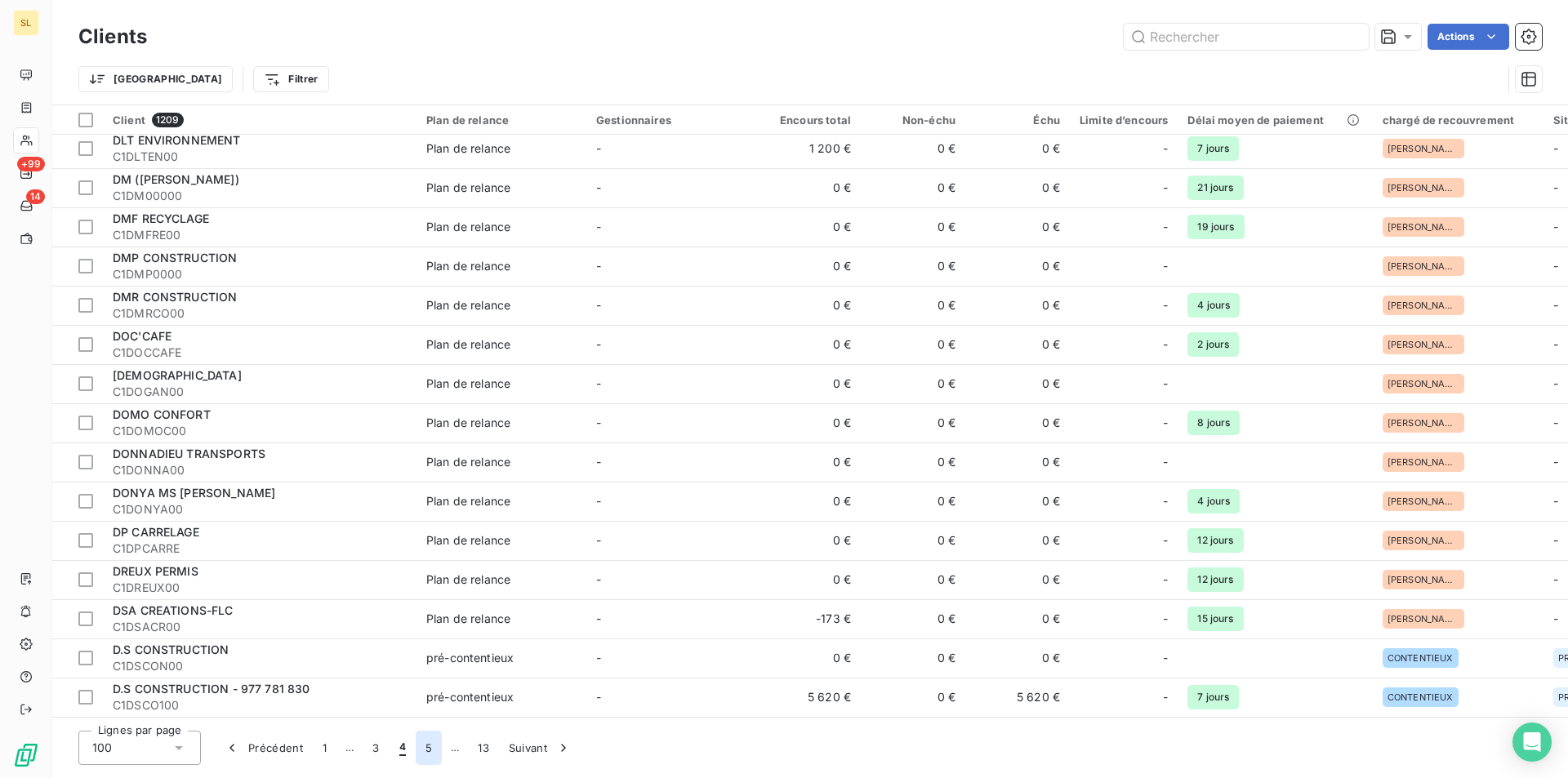
click at [427, 758] on button "5" at bounding box center [428, 747] width 26 height 34
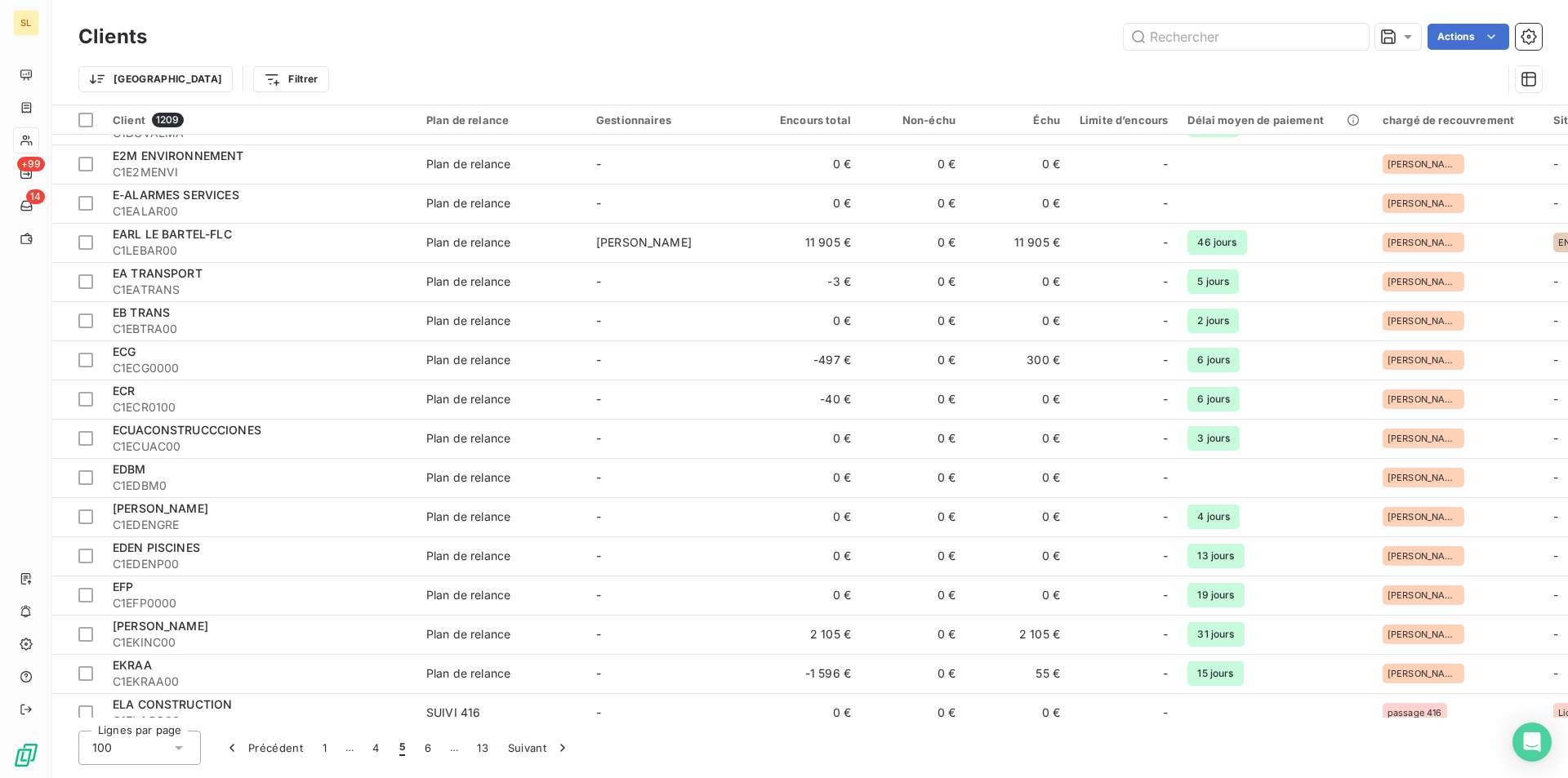
scroll to position [77, 0]
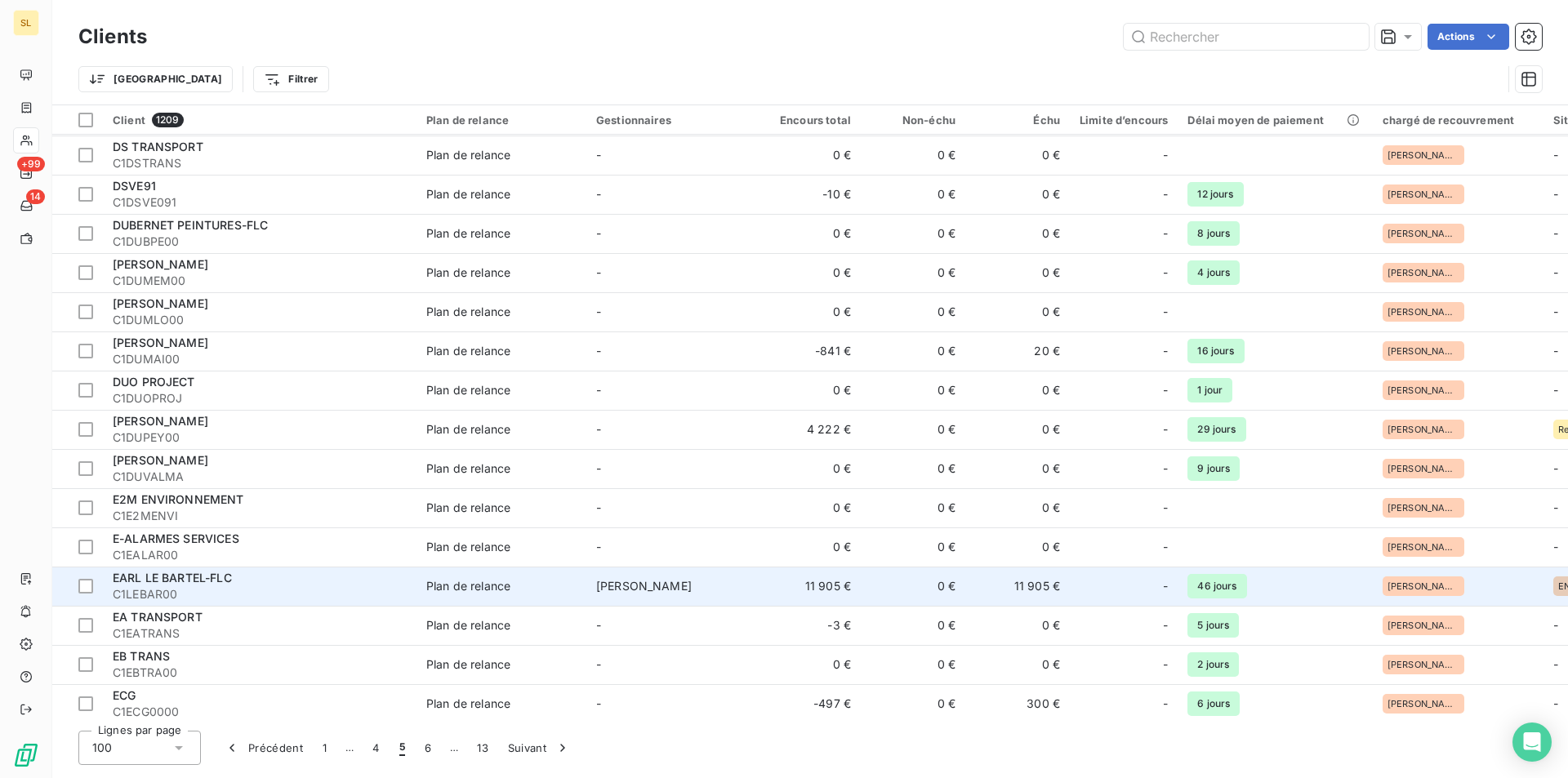
click at [181, 577] on span "EARL LE BARTEL-FLC" at bounding box center [171, 577] width 119 height 14
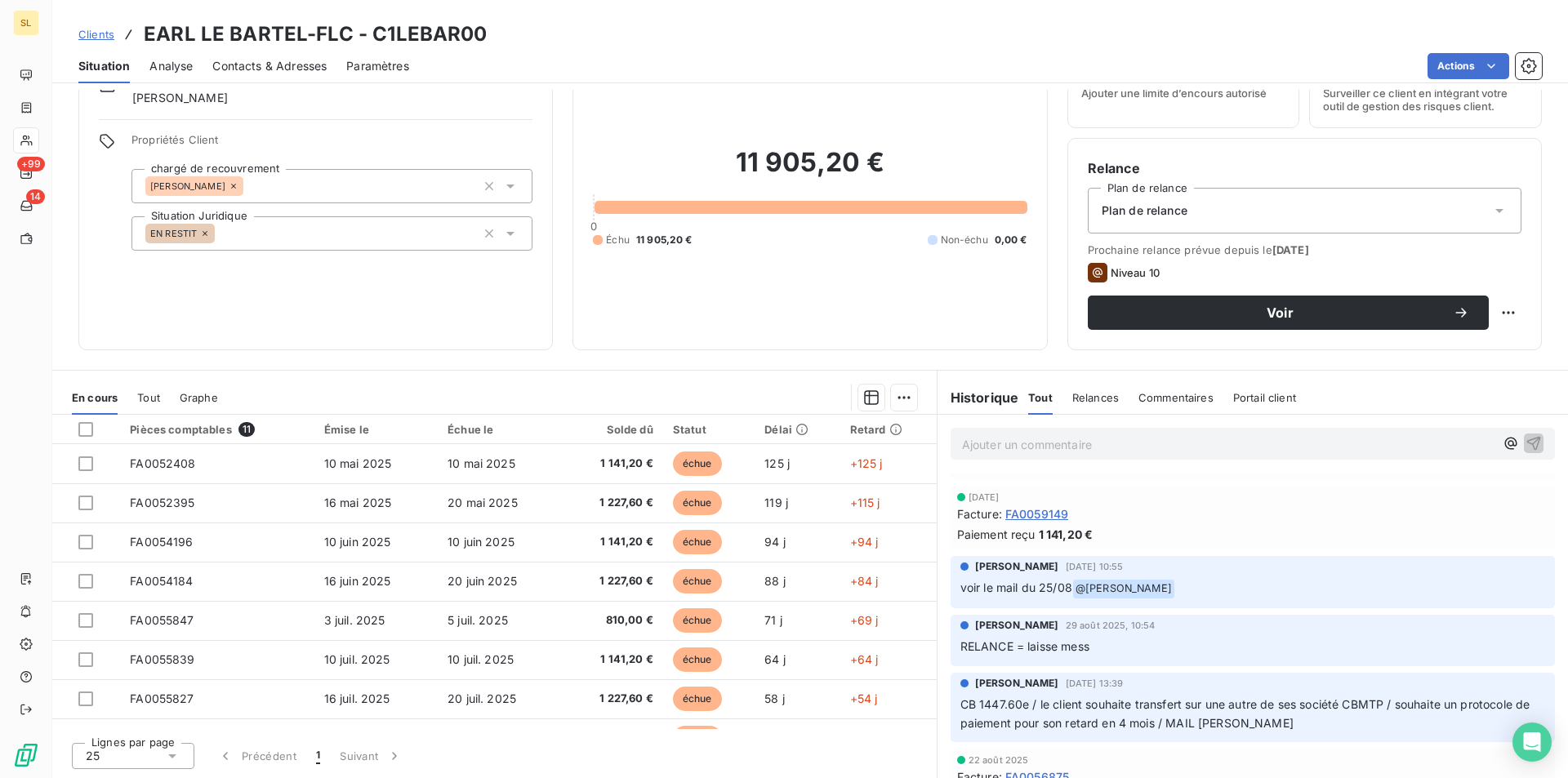
scroll to position [225, 0]
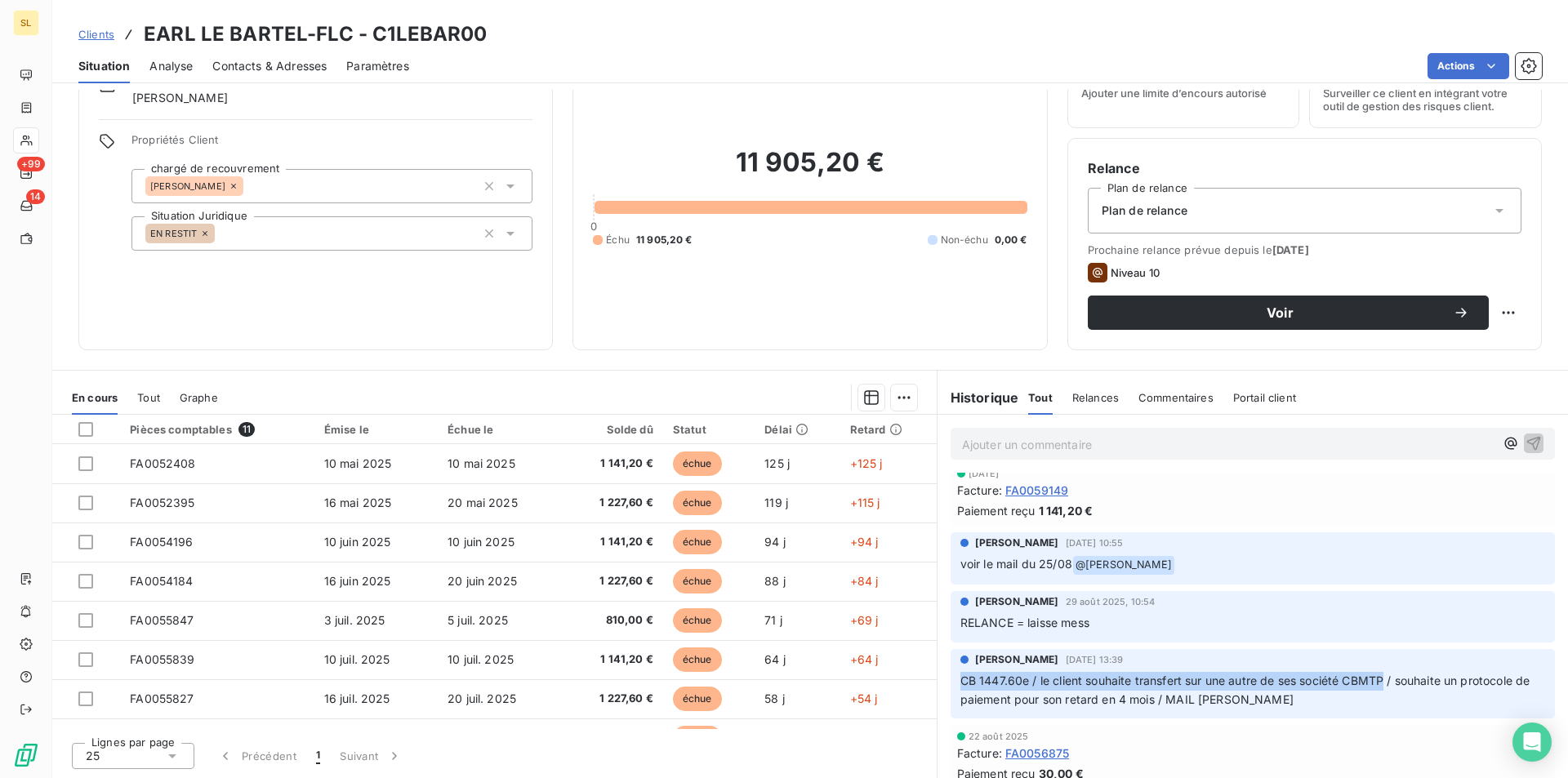
drag, startPoint x: 1382, startPoint y: 680, endPoint x: 955, endPoint y: 677, distance: 427.0
click at [951, 673] on div "[PERSON_NAME] [DATE] 13:39 CB 1447.60e / le client souhaite transfert sur une a…" at bounding box center [1253, 684] width 604 height 70
copy span "CB 1447.60e / le client souhaite transfert sur une autre de ses société CBMTP"
